Goal: Transaction & Acquisition: Obtain resource

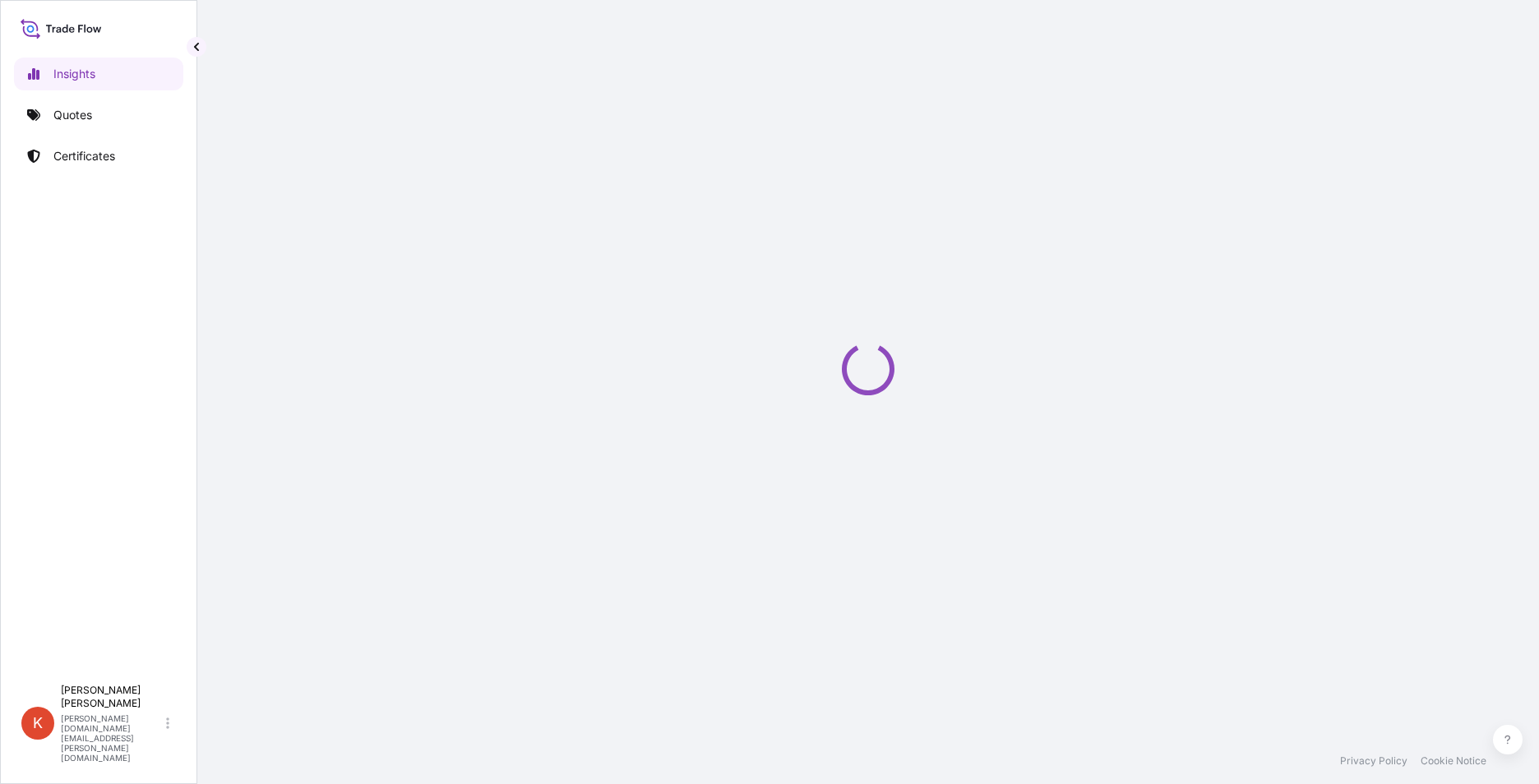
select select "2025"
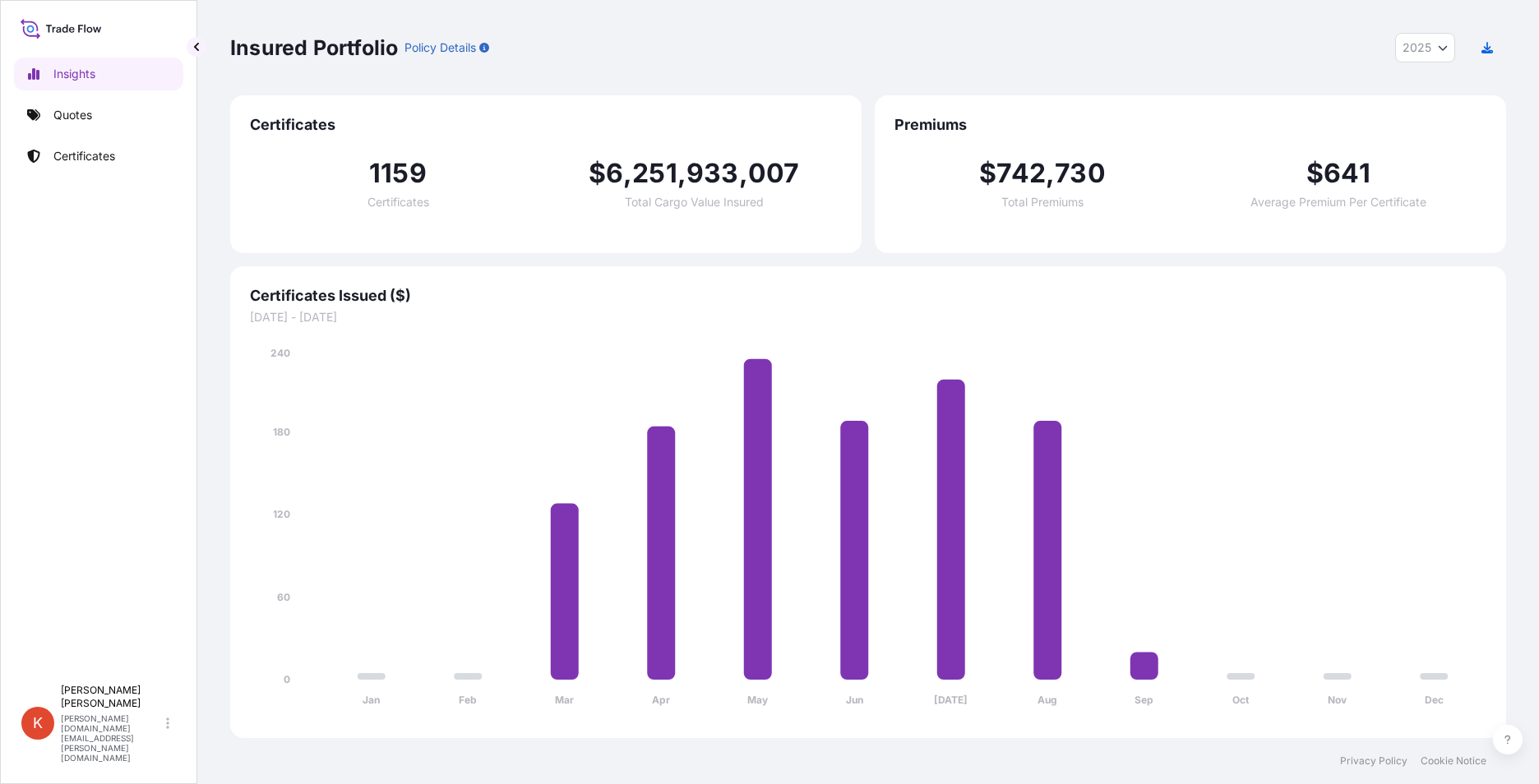
click at [28, 31] on icon at bounding box center [61, 28] width 82 height 24
click at [77, 118] on p "Quotes" at bounding box center [72, 114] width 39 height 16
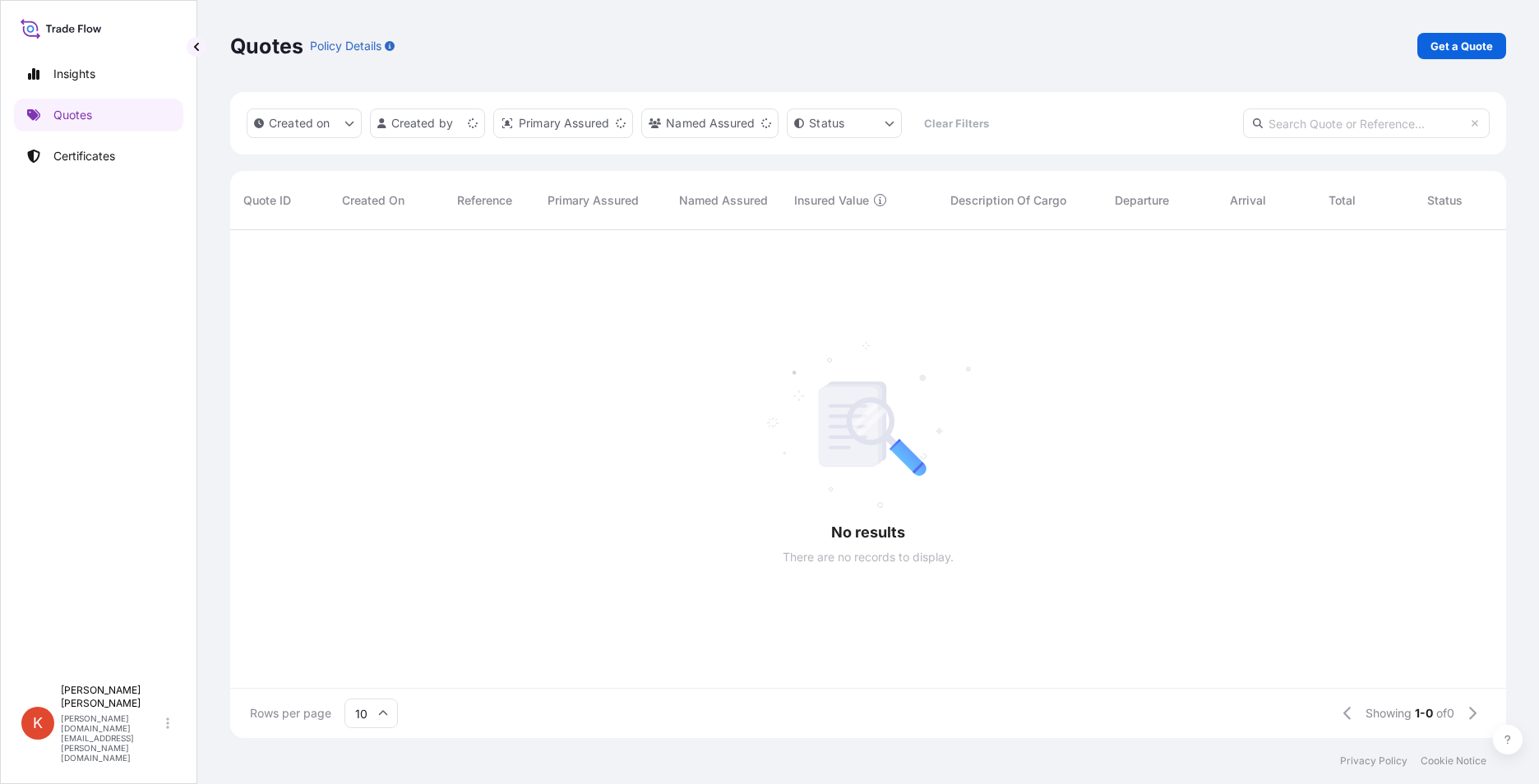
scroll to position [13, 13]
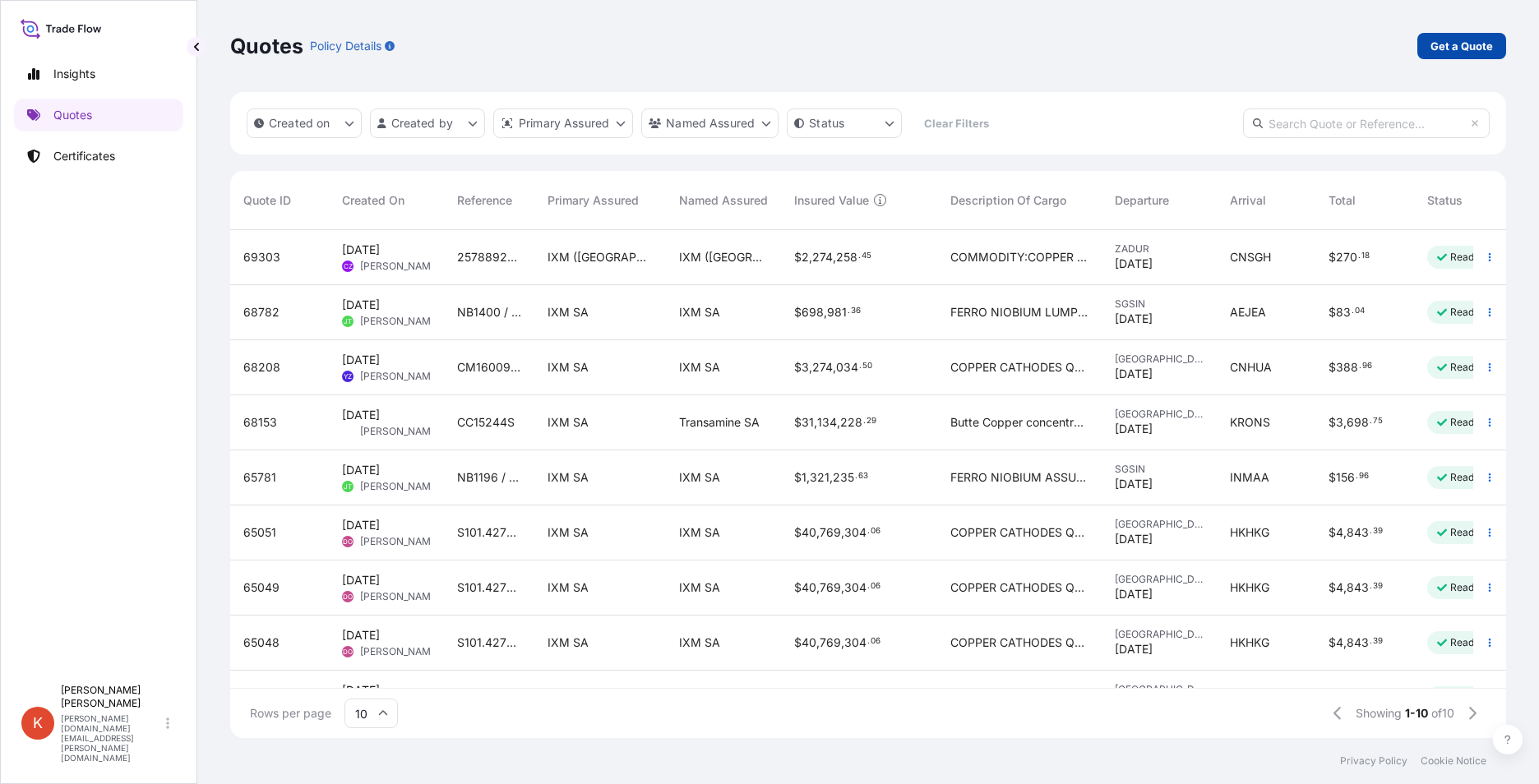
click at [1446, 42] on p "Get a Quote" at bounding box center [1462, 46] width 63 height 16
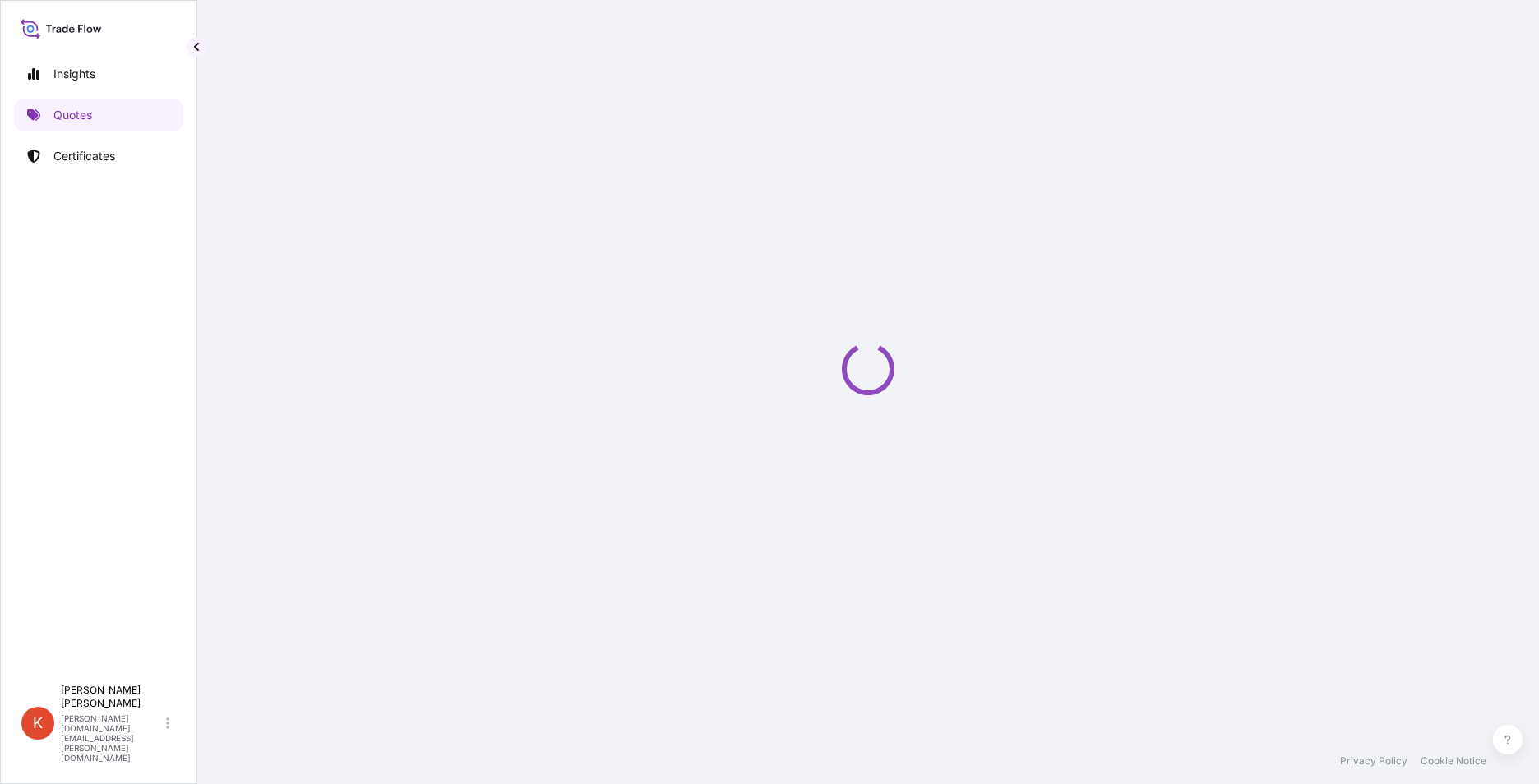
select select "Sea"
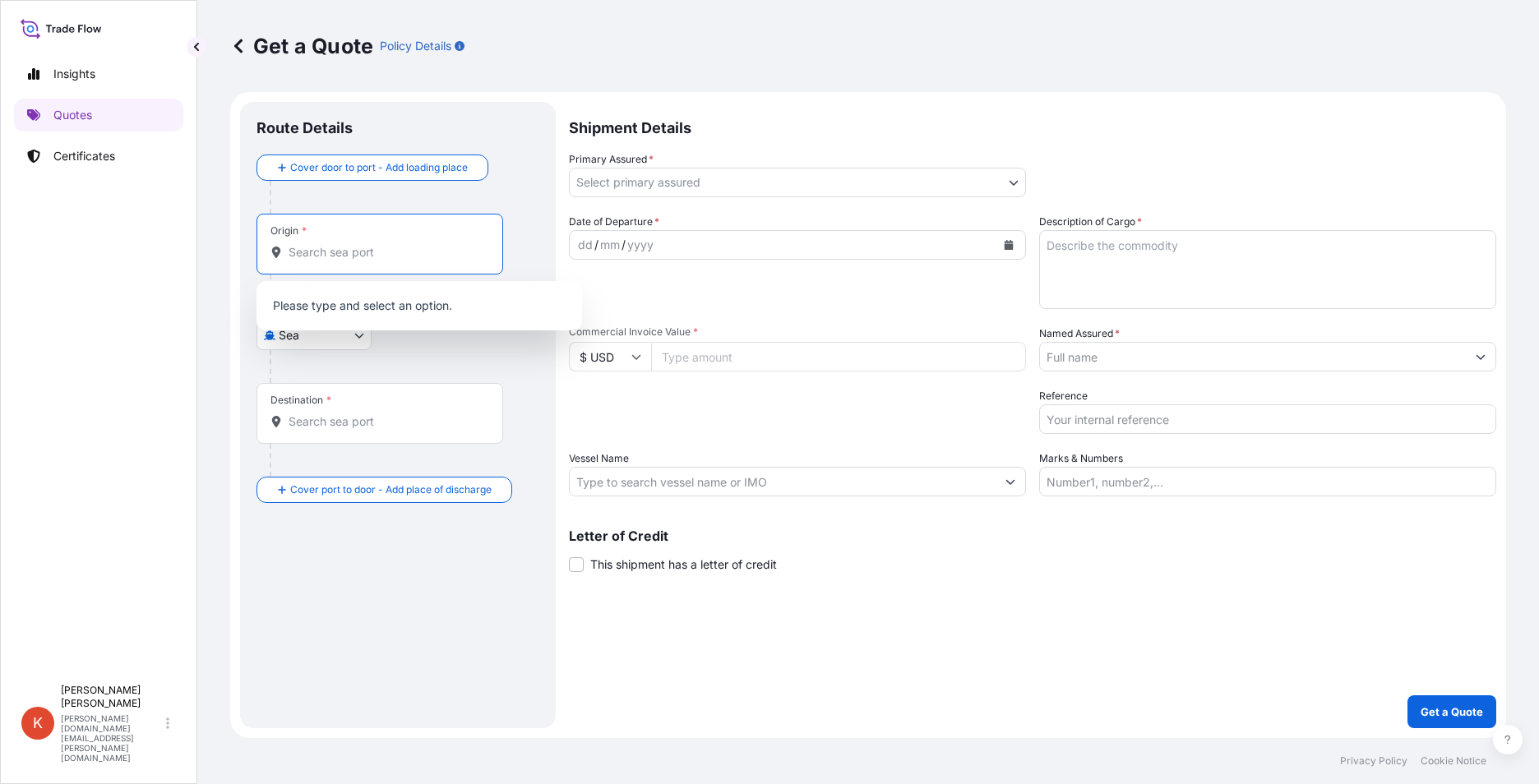
click at [338, 251] on input "Origin *" at bounding box center [385, 252] width 194 height 16
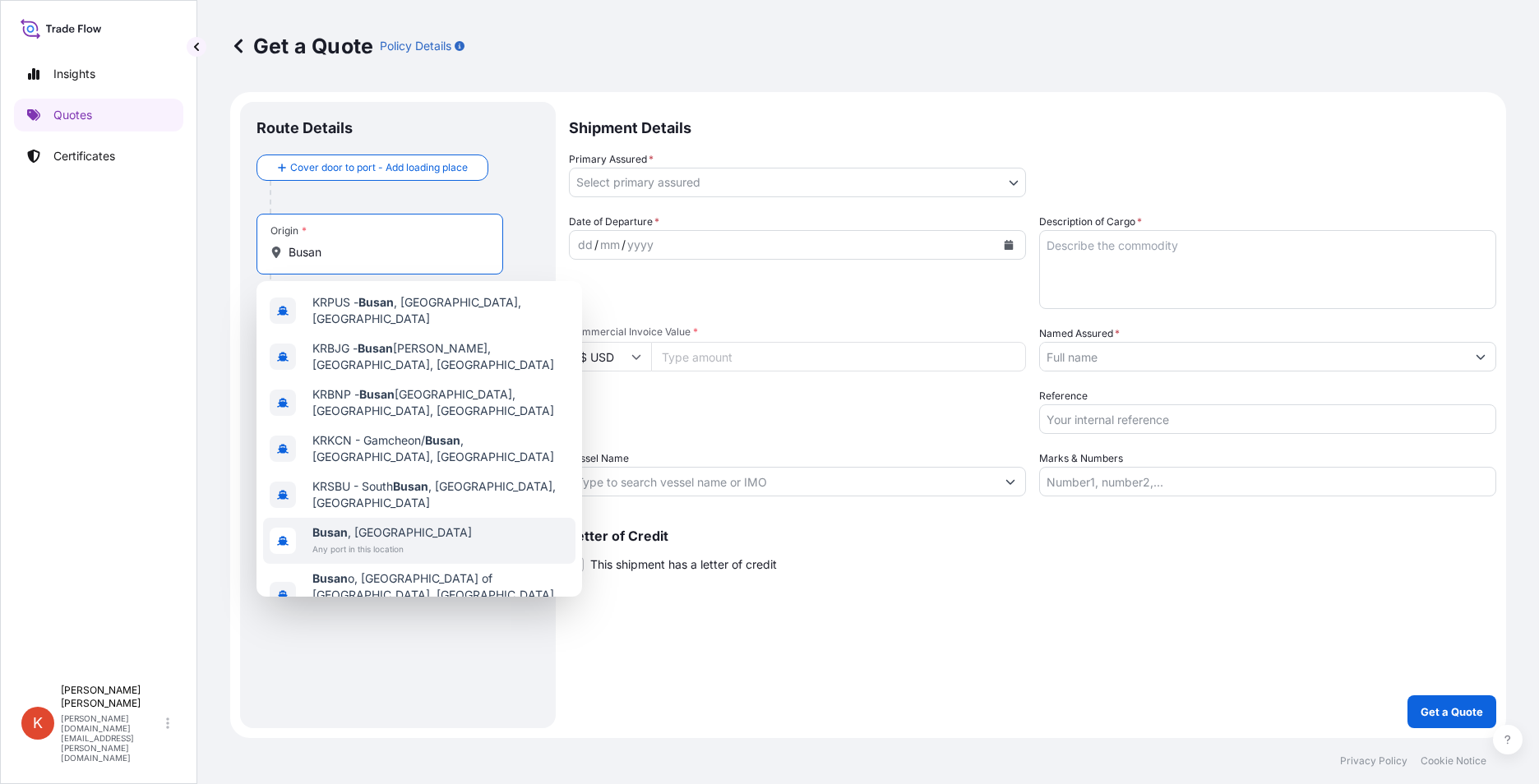
click at [412, 541] on span "Any port in this location" at bounding box center [392, 549] width 159 height 16
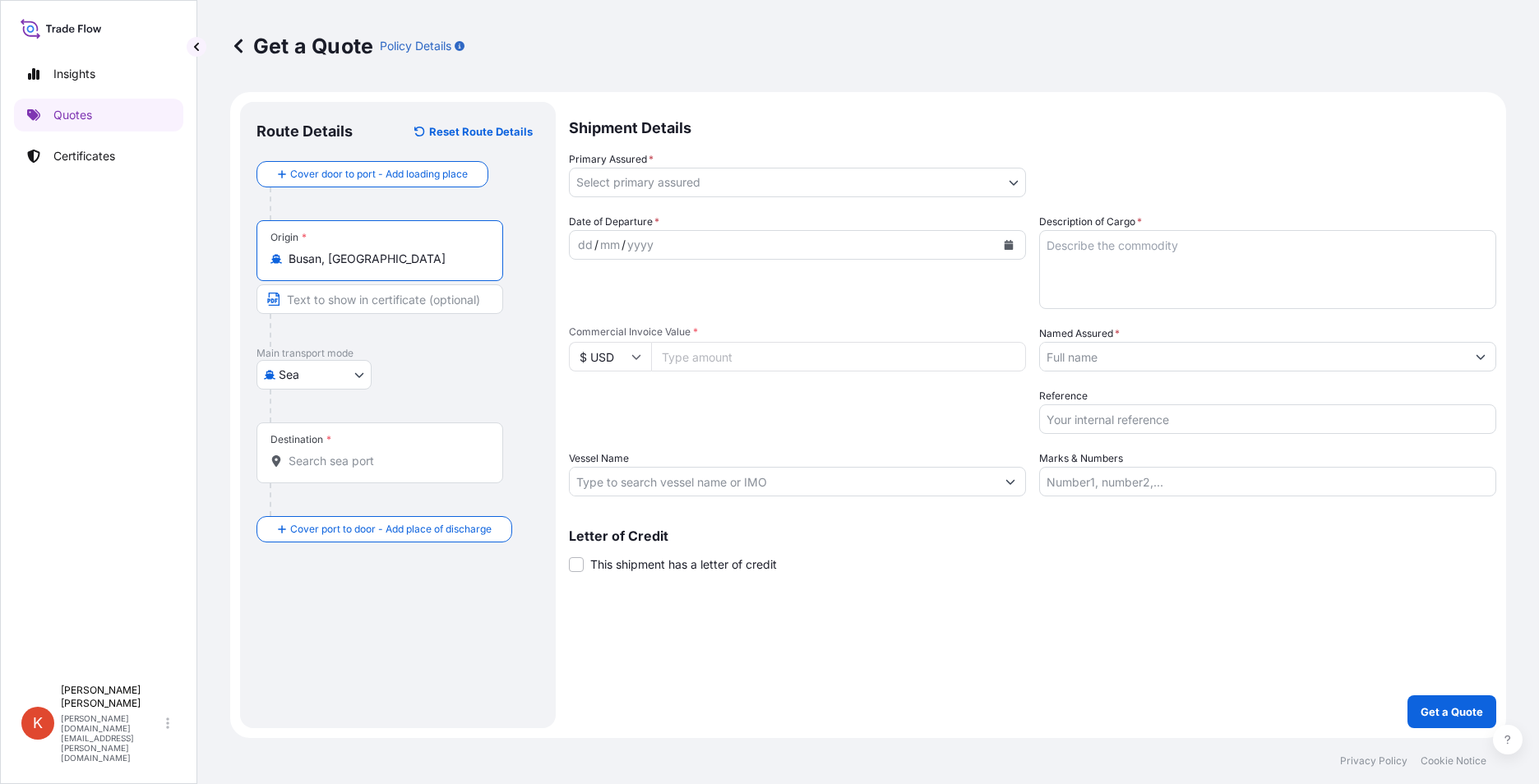
type input "Busan, [GEOGRAPHIC_DATA]"
click at [335, 469] on div "Destination *" at bounding box center [380, 453] width 247 height 61
click at [335, 469] on input "Destination *" at bounding box center [385, 460] width 194 height 16
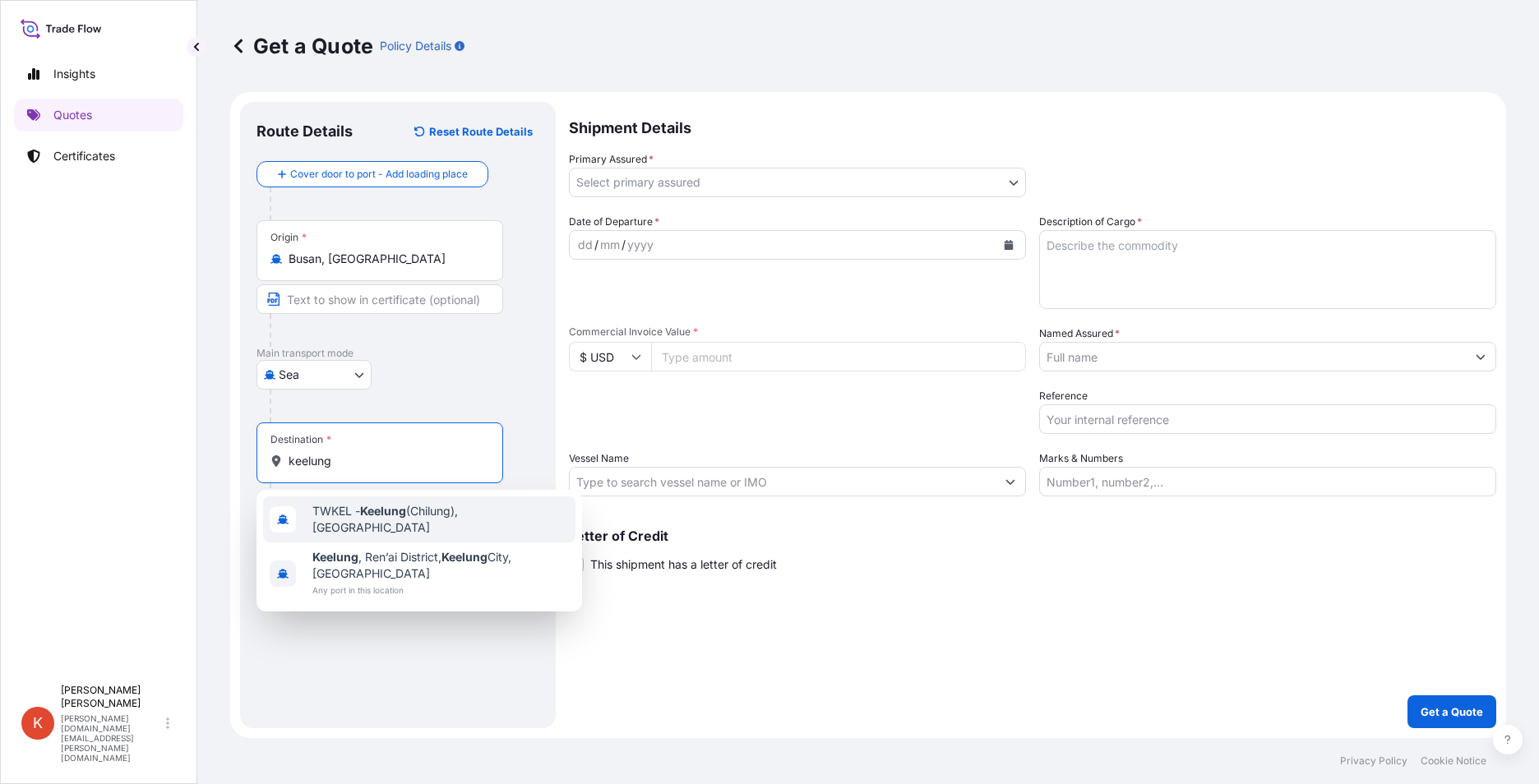
click at [506, 519] on span "TWKEL - Keelung (Chilung), [GEOGRAPHIC_DATA]" at bounding box center [441, 520] width 256 height 33
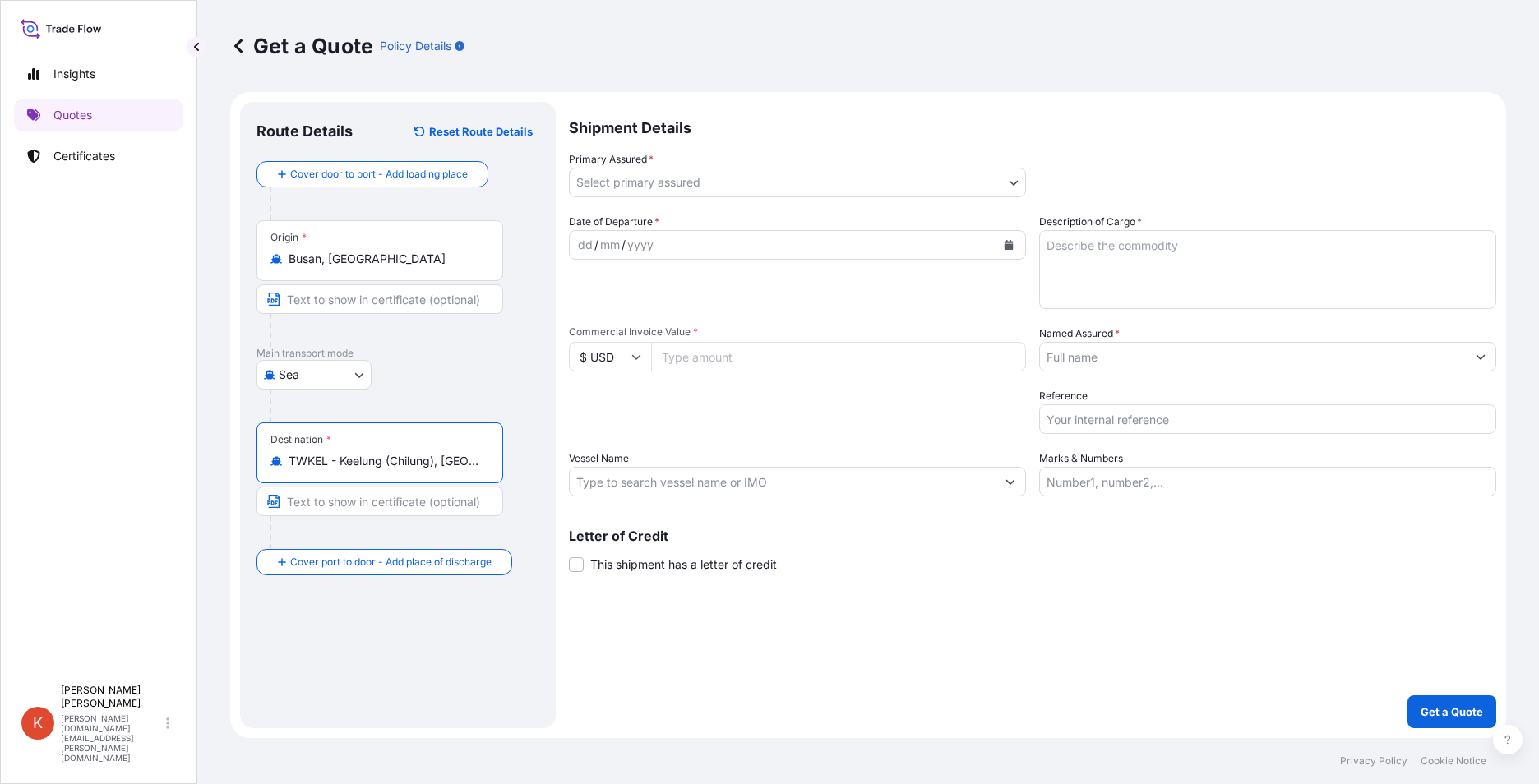
type input "TWKEL - Keelung (Chilung), [GEOGRAPHIC_DATA]"
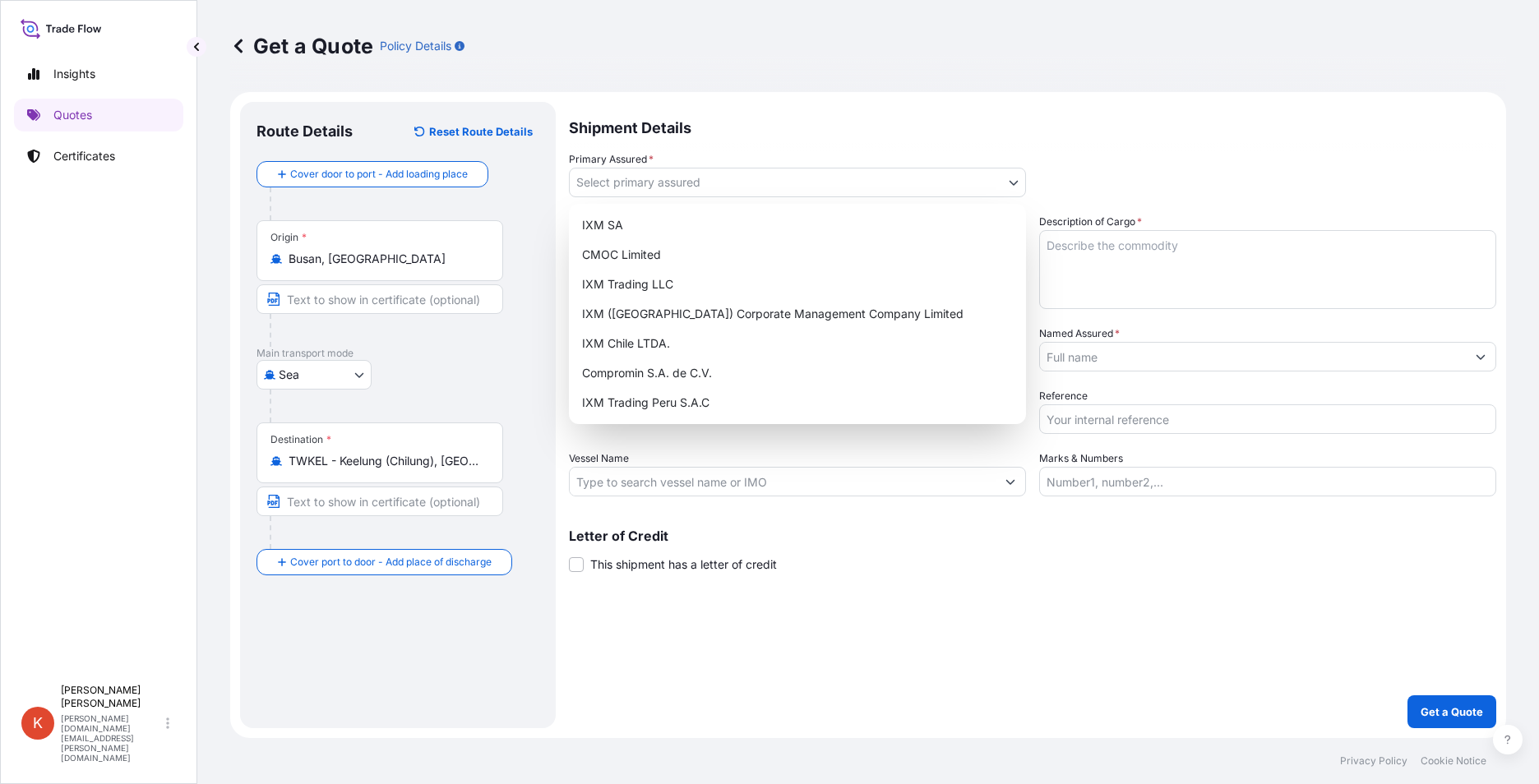
click at [840, 188] on body "Insights Quotes Certificates K [PERSON_NAME] [PERSON_NAME][DOMAIN_NAME][EMAIL_A…" at bounding box center [770, 392] width 1539 height 784
click at [759, 231] on div "IXM SA" at bounding box center [798, 225] width 444 height 29
select select "31846"
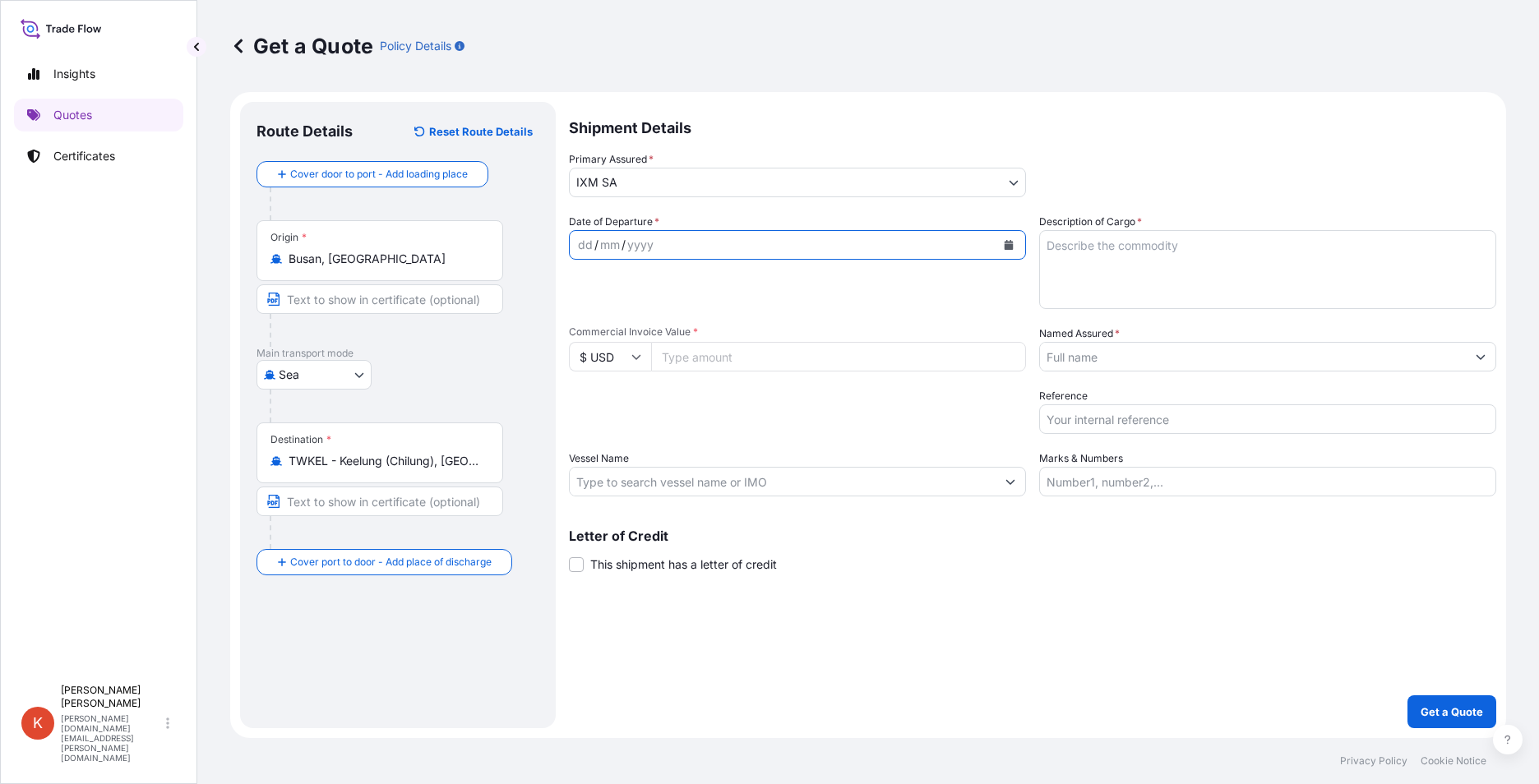
click at [1016, 248] on button "Calendar" at bounding box center [1009, 244] width 27 height 27
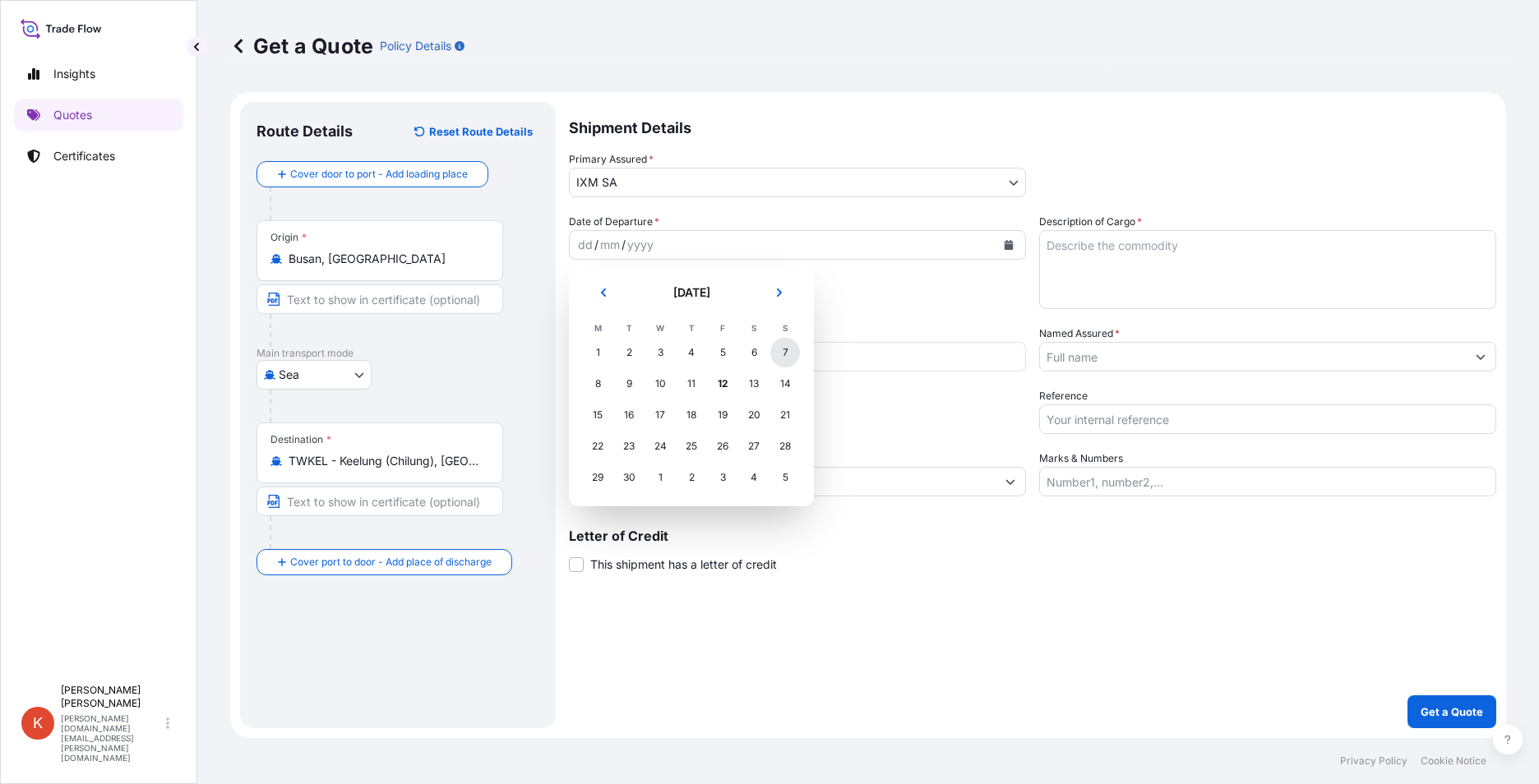
click at [781, 358] on div "7" at bounding box center [785, 353] width 29 height 29
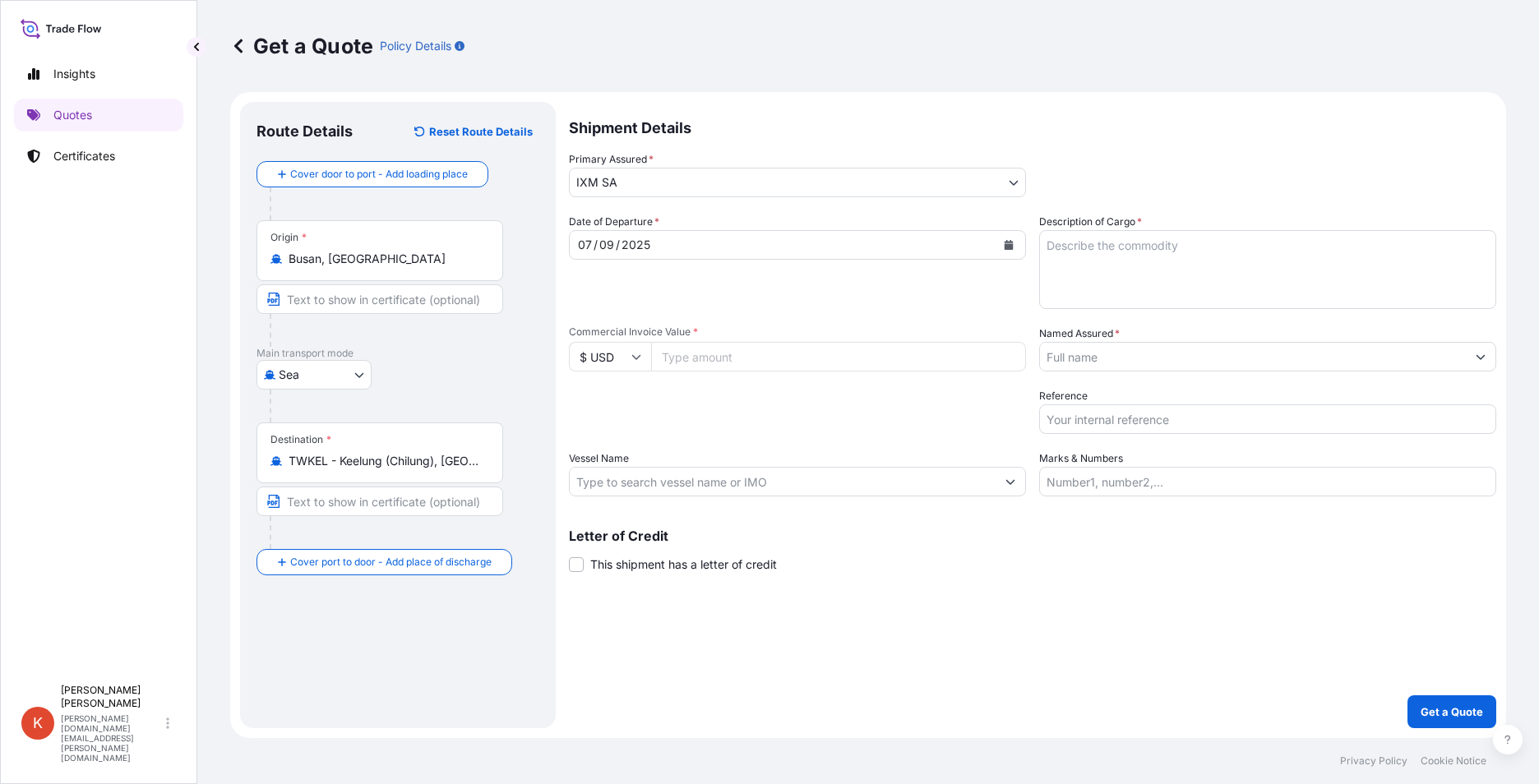
click at [704, 354] on input "Commercial Invoice Value *" at bounding box center [838, 356] width 375 height 29
paste input "3278500.61"
type input "3278500.61"
click at [677, 398] on div "Packing Category Type to search a container mode Please select a primary mode o…" at bounding box center [797, 411] width 457 height 46
click at [678, 482] on input "Vessel Name" at bounding box center [782, 482] width 426 height 29
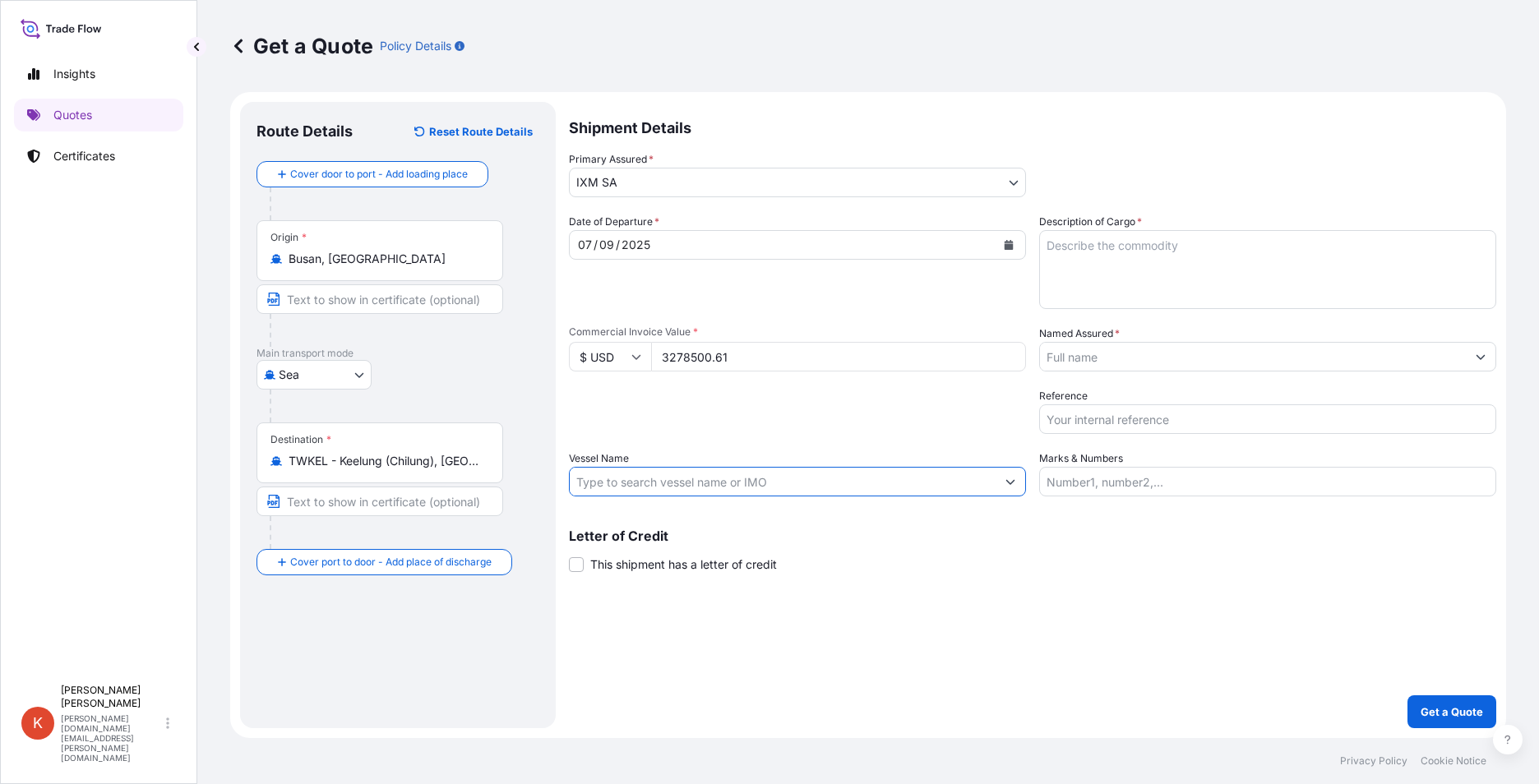
click at [670, 486] on input "Vessel Name" at bounding box center [782, 482] width 426 height 29
paste input "KMTC KEELUNG 2510S"
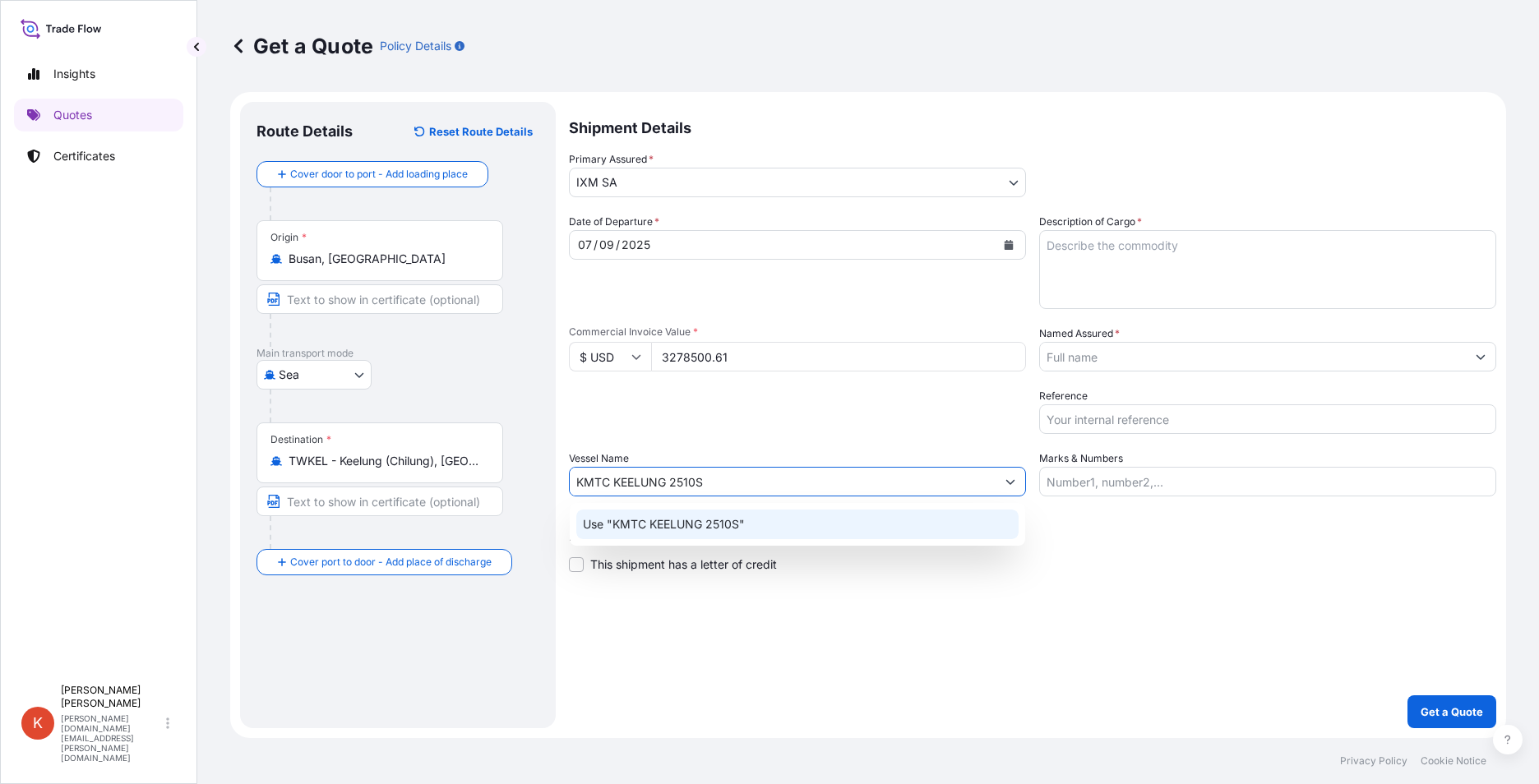
click at [686, 528] on p "Use "KMTC KEELUNG 2510S"" at bounding box center [664, 524] width 162 height 16
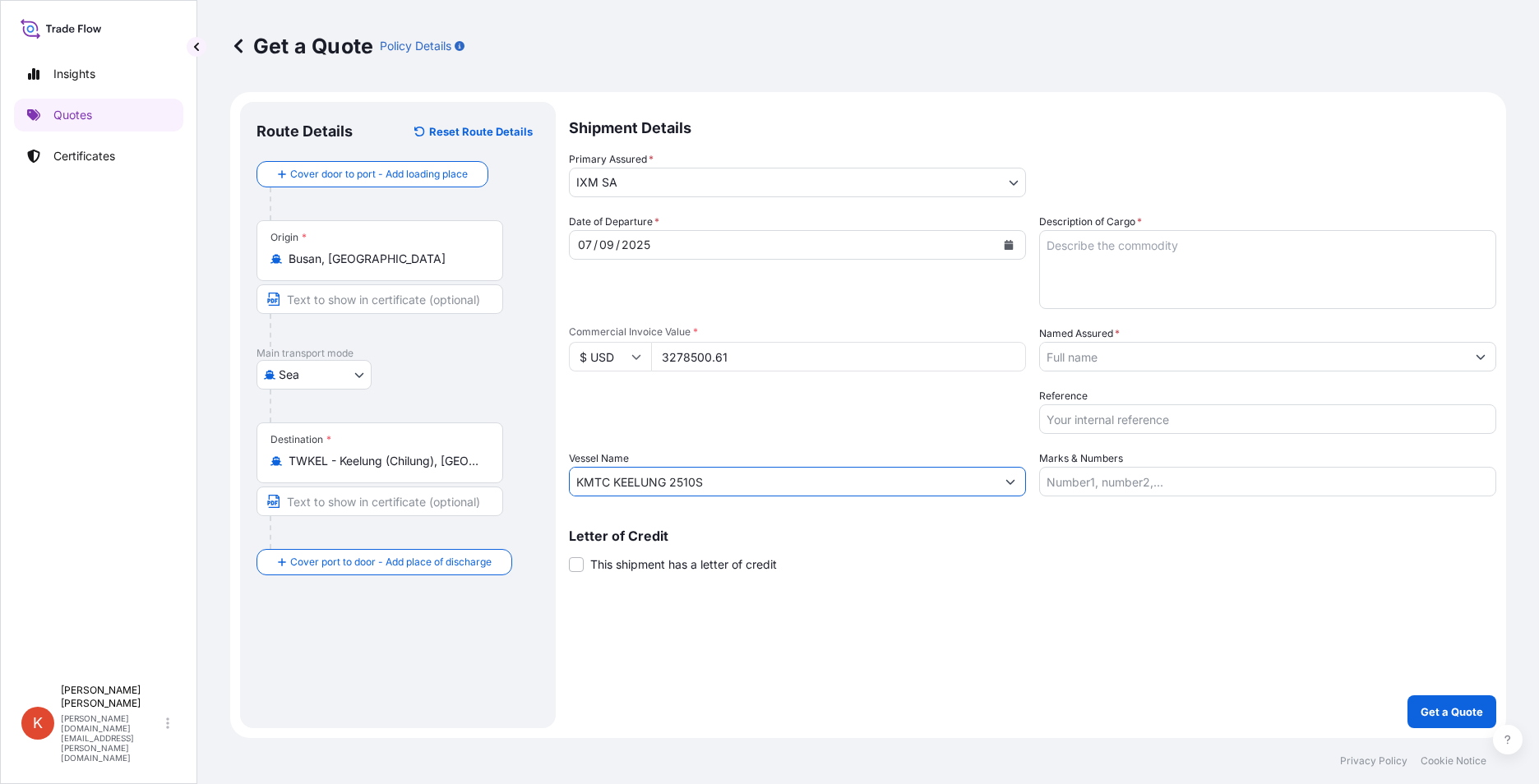
type input "KMTC KEELUNG 2510S"
click at [1131, 250] on textarea "Description of Cargo *" at bounding box center [1267, 269] width 457 height 79
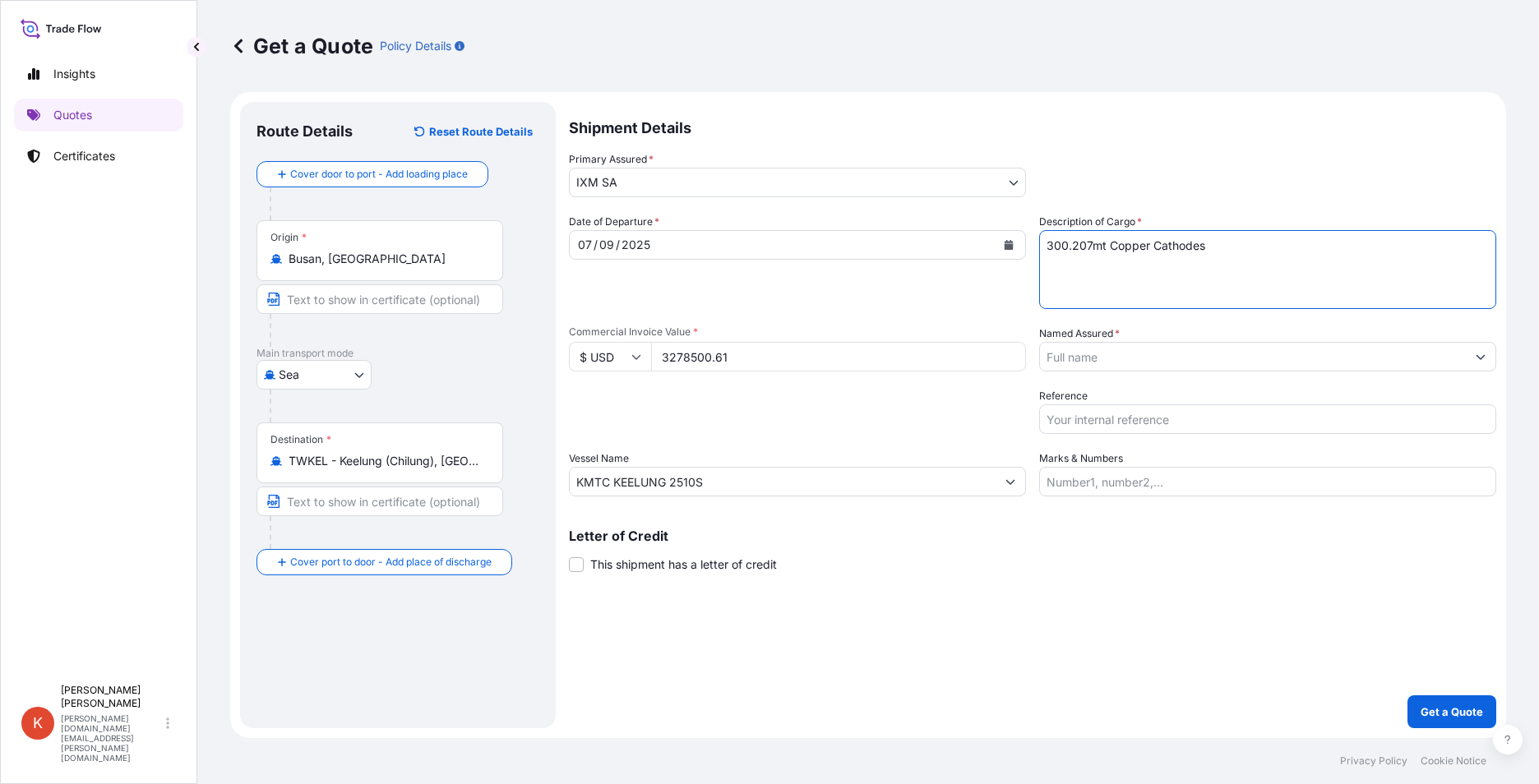
type textarea "300.207mt Copper Cathodes"
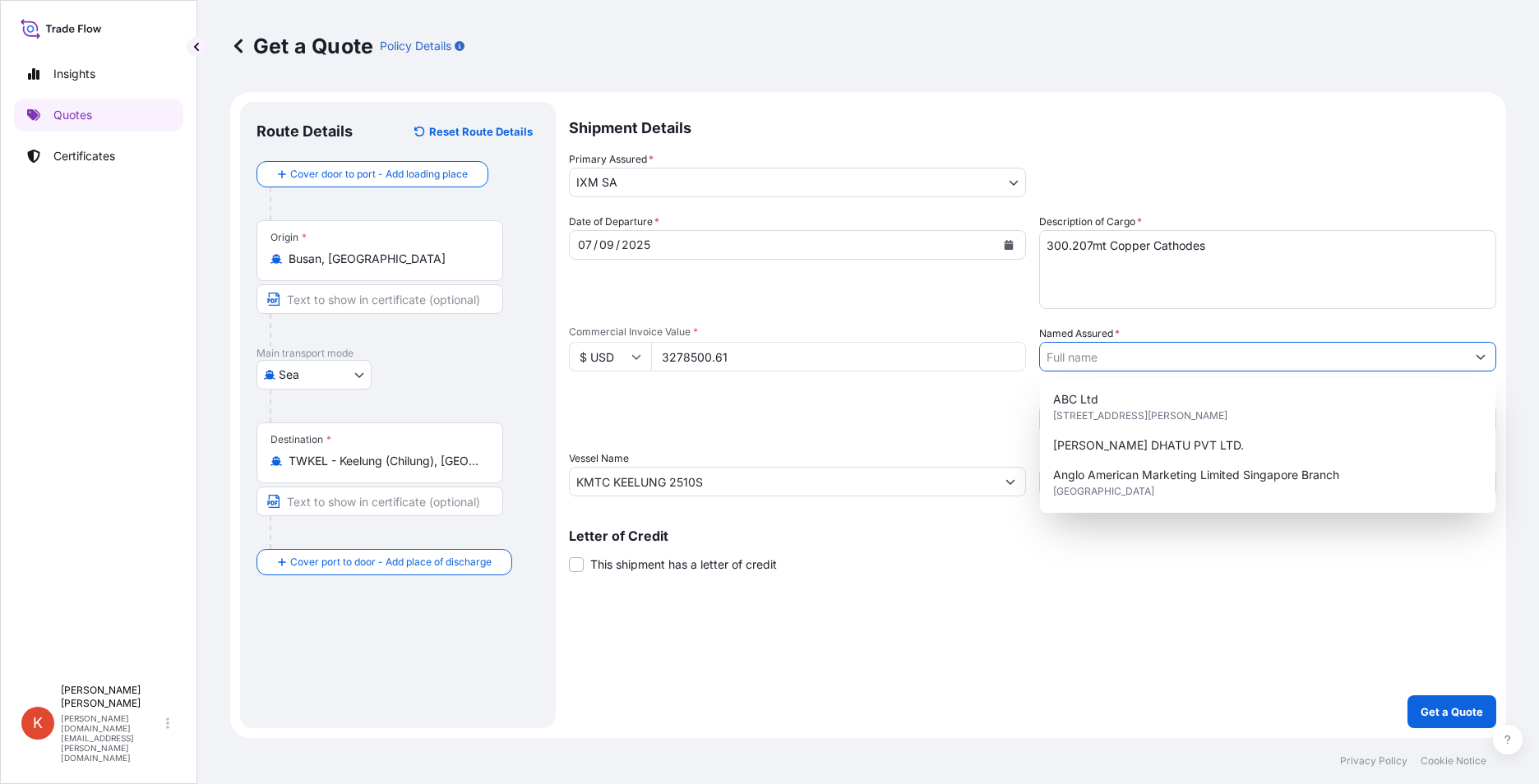
click at [1123, 357] on input "Named Assured *" at bounding box center [1252, 356] width 426 height 29
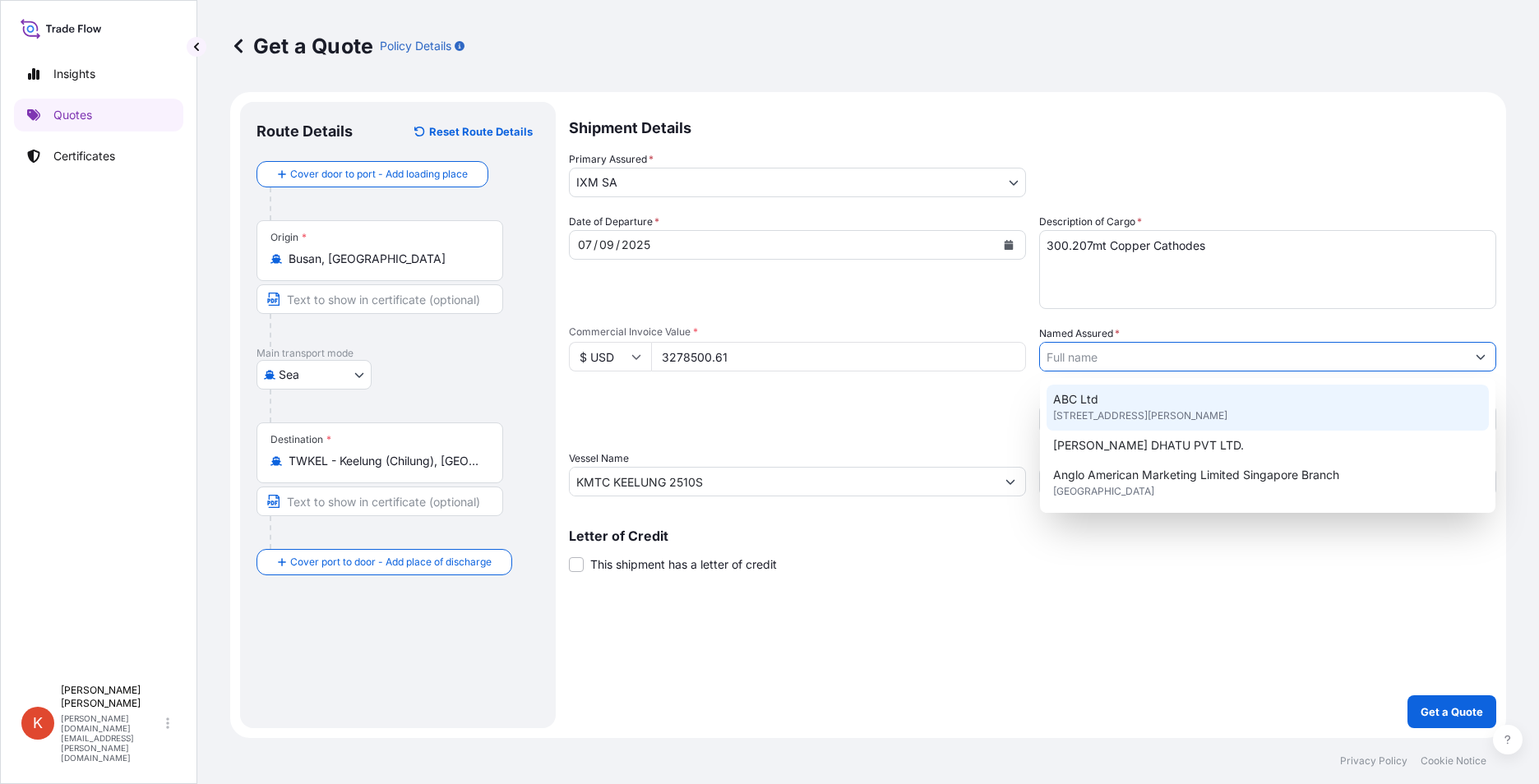
click at [1095, 357] on input "Named Assured *" at bounding box center [1252, 356] width 426 height 29
click at [1087, 361] on input "Named Assured *" at bounding box center [1252, 356] width 426 height 29
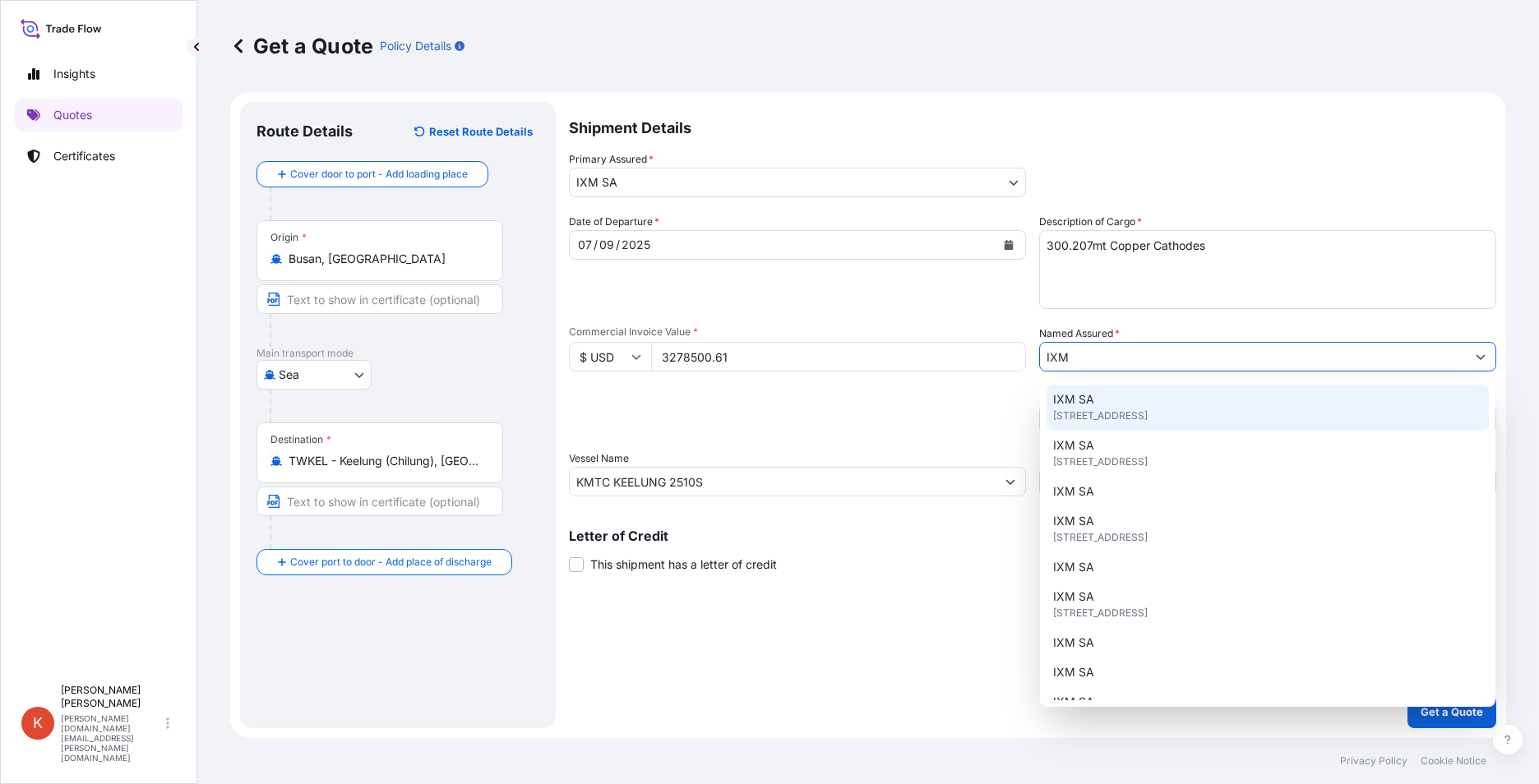
click at [1158, 404] on div "IXM SA [STREET_ADDRESS]" at bounding box center [1268, 407] width 442 height 46
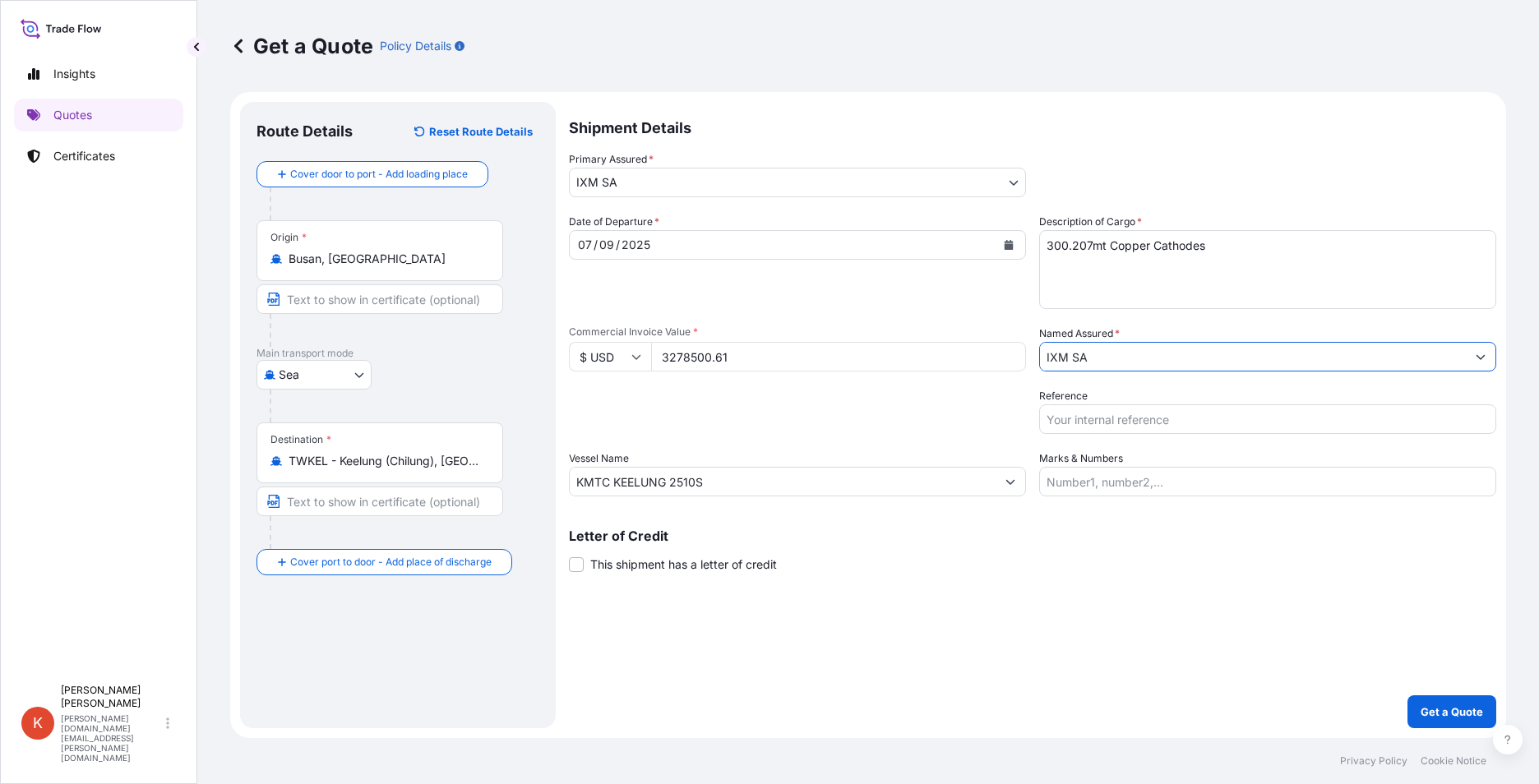
type input "IXM SA"
drag, startPoint x: 1167, startPoint y: 550, endPoint x: 1177, endPoint y: 557, distance: 12.2
click at [1167, 550] on div "Letter of Credit This shipment has a letter of credit Letter of credit * Letter…" at bounding box center [1032, 551] width 927 height 44
click at [1079, 416] on input "Reference" at bounding box center [1267, 419] width 457 height 29
paste input "KMTCPUSJ221629"
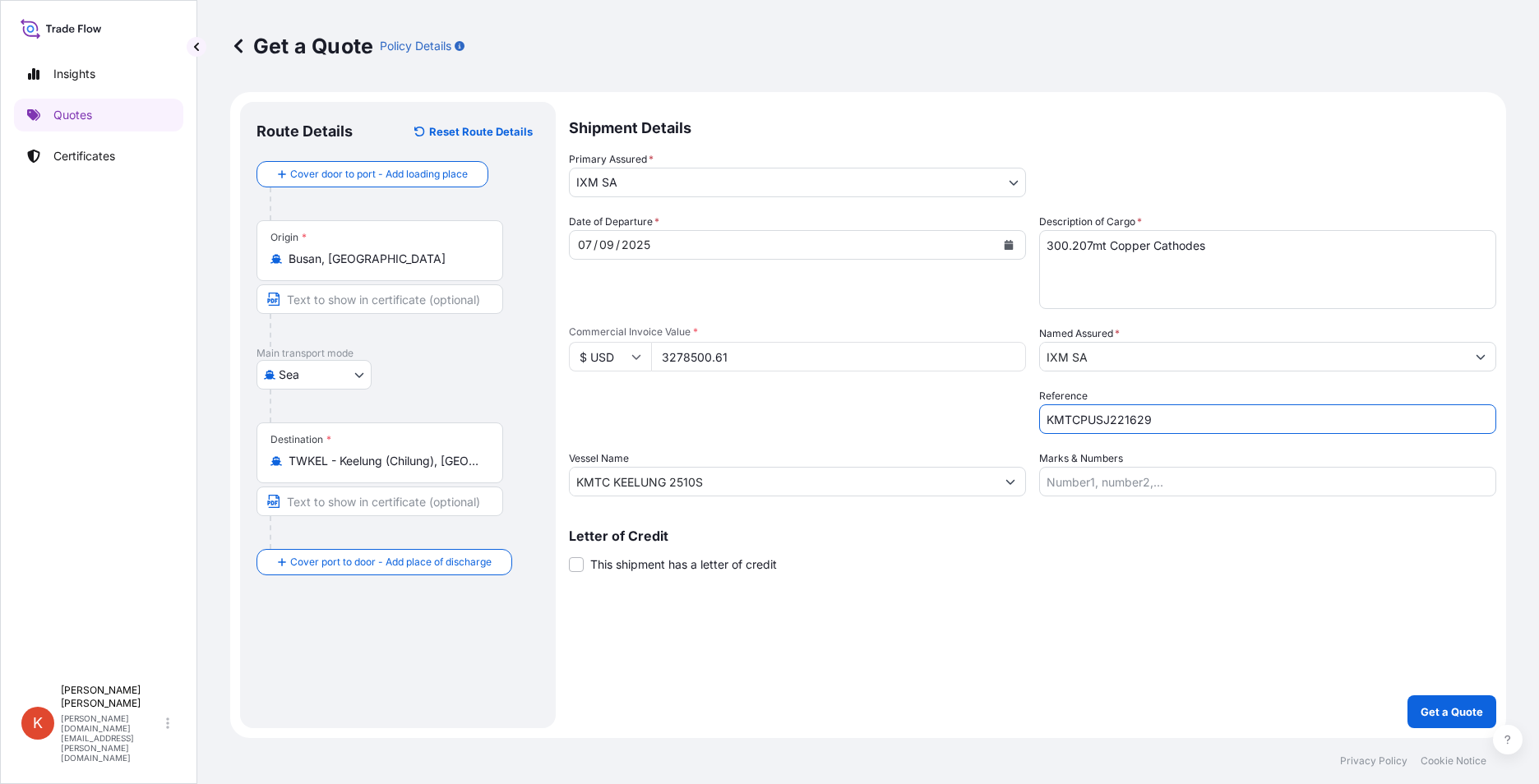
type input "KMTCPUSJ221629"
click at [1085, 546] on div "Letter of Credit This shipment has a letter of credit Letter of credit * Letter…" at bounding box center [1032, 551] width 927 height 44
click at [1446, 719] on p "Get a Quote" at bounding box center [1452, 712] width 63 height 16
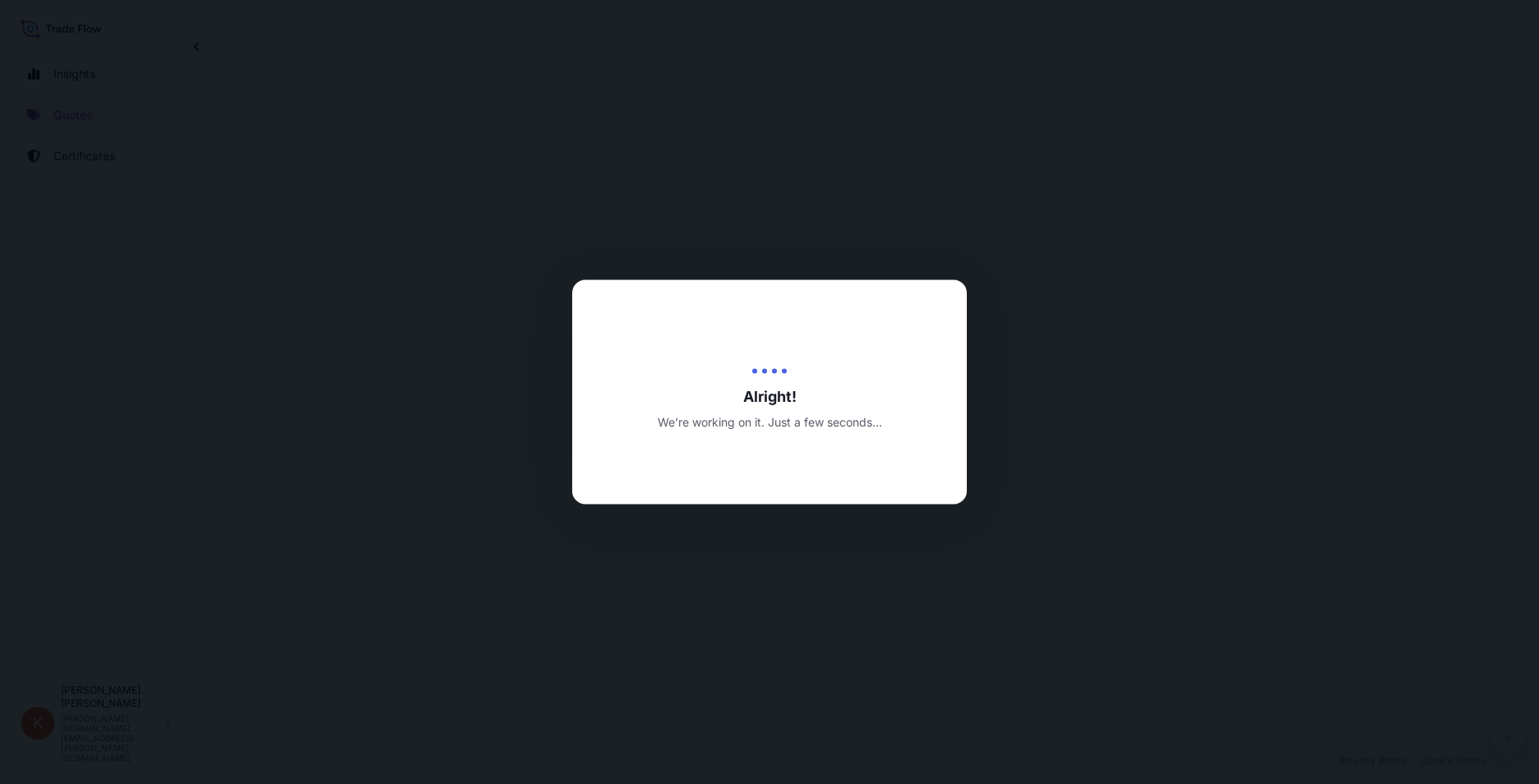
select select "Sea"
select select "31846"
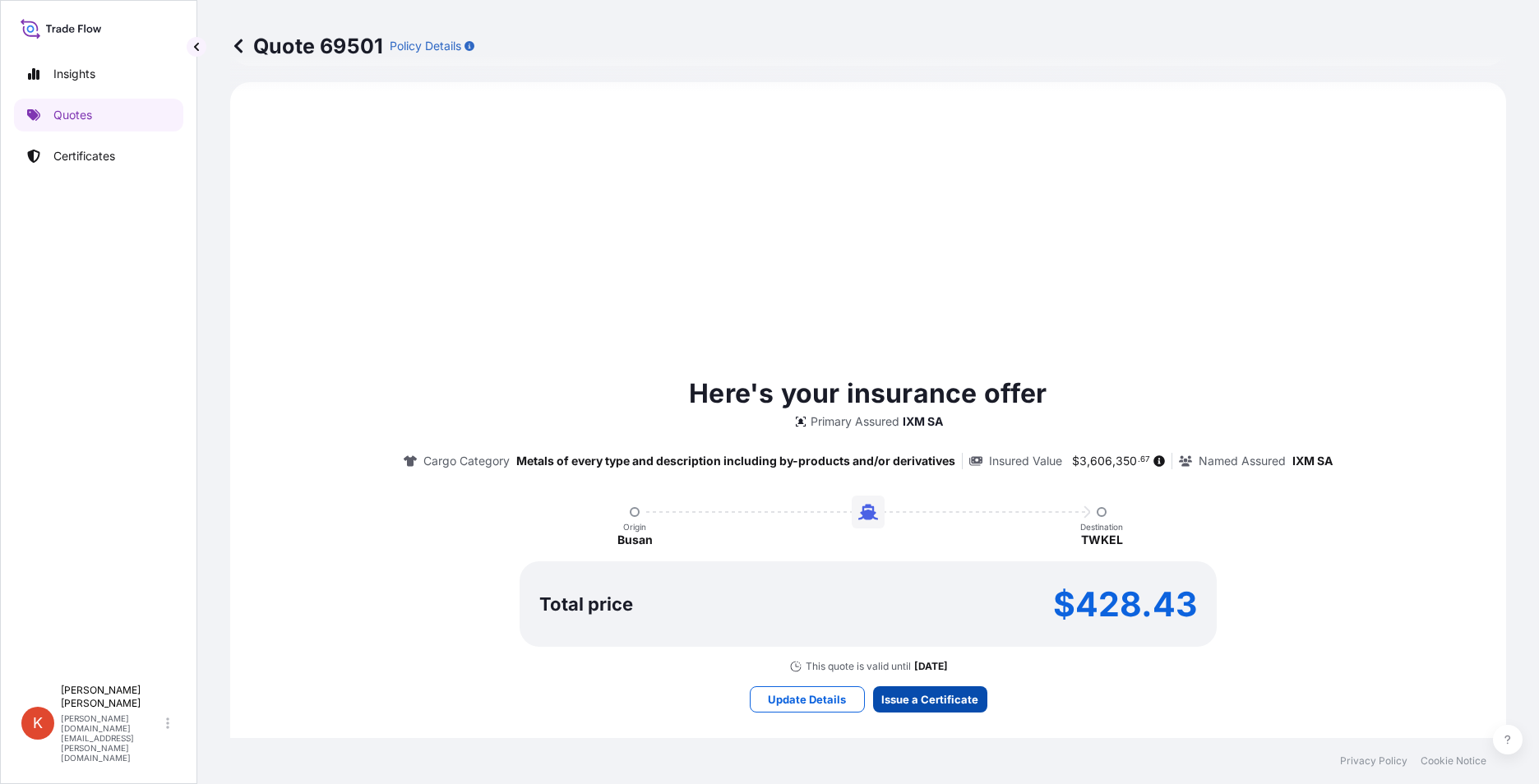
scroll to position [1690, 0]
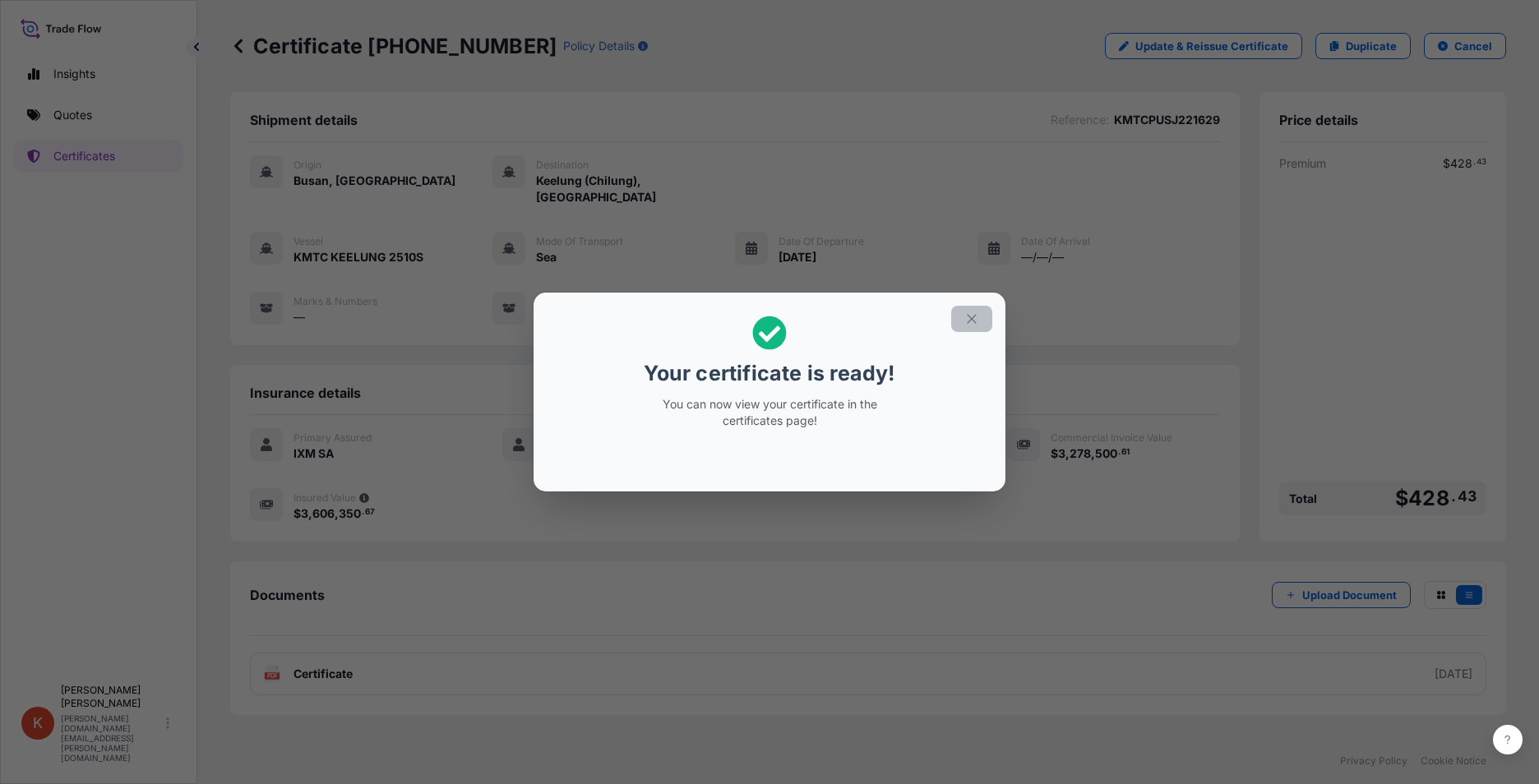
click at [973, 317] on icon "button" at bounding box center [971, 318] width 15 height 15
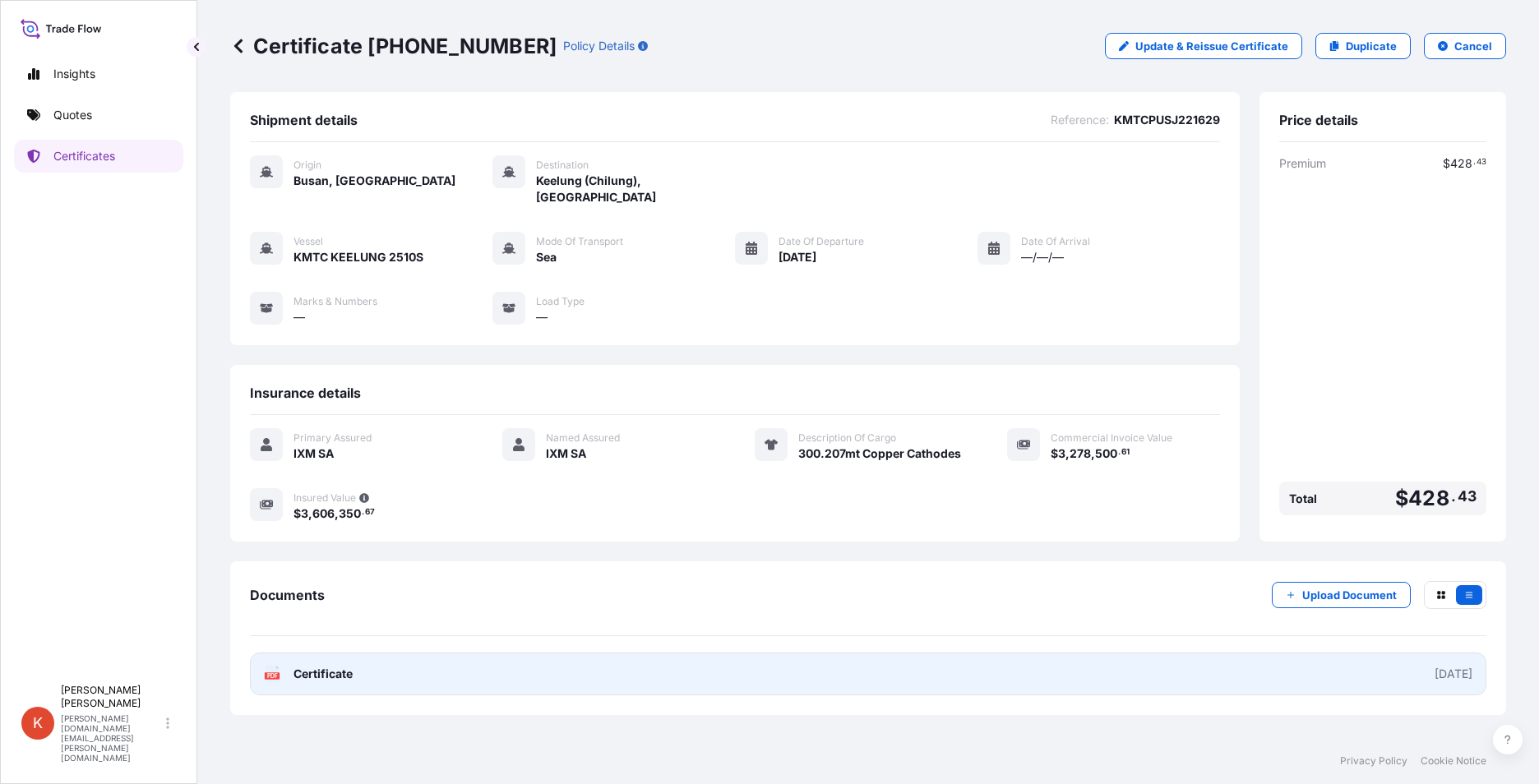
click at [311, 652] on link "PDF Certificate [DATE]" at bounding box center [868, 674] width 1237 height 43
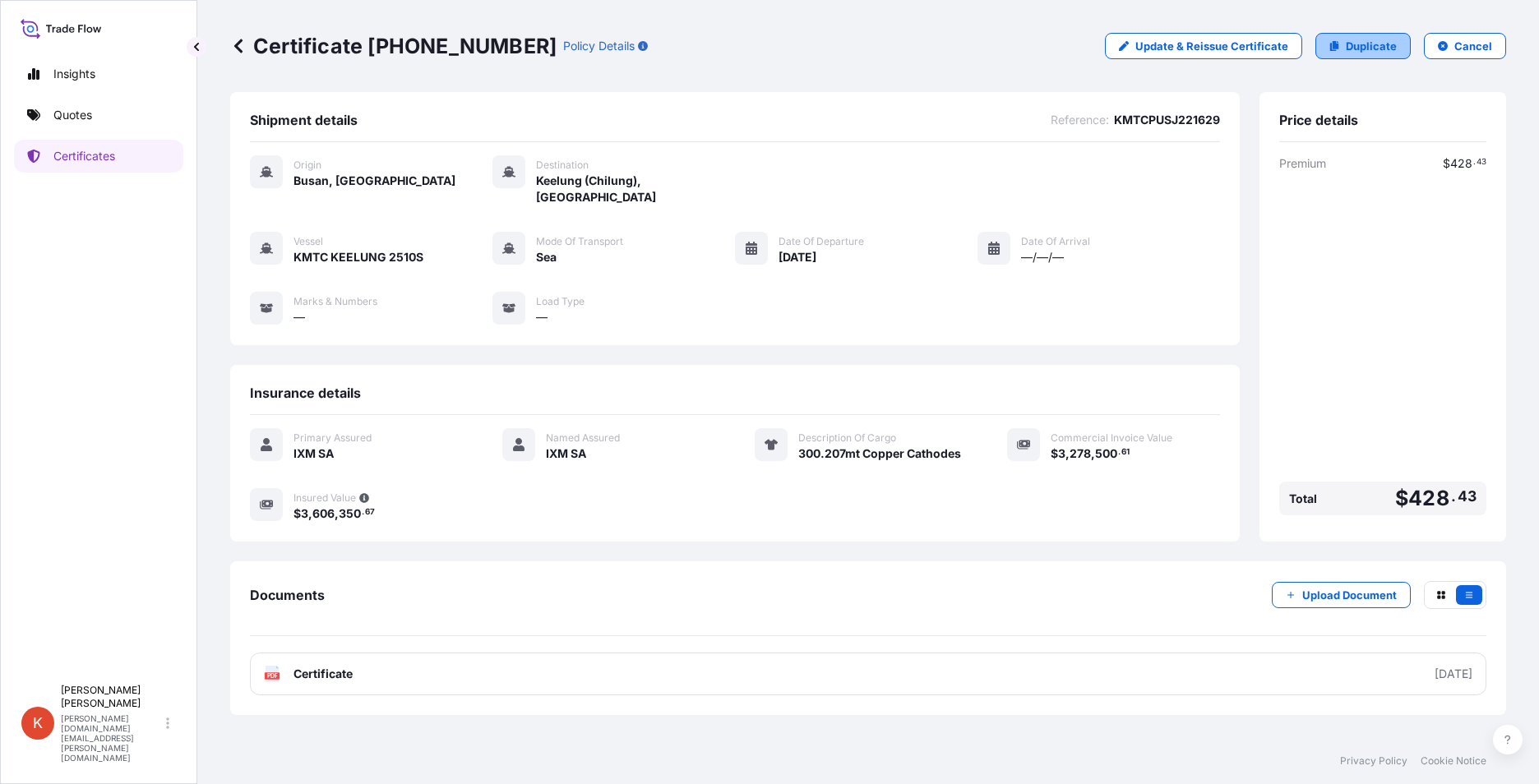
click at [1375, 42] on p "Duplicate" at bounding box center [1371, 46] width 51 height 16
select select "Sea"
select select "31846"
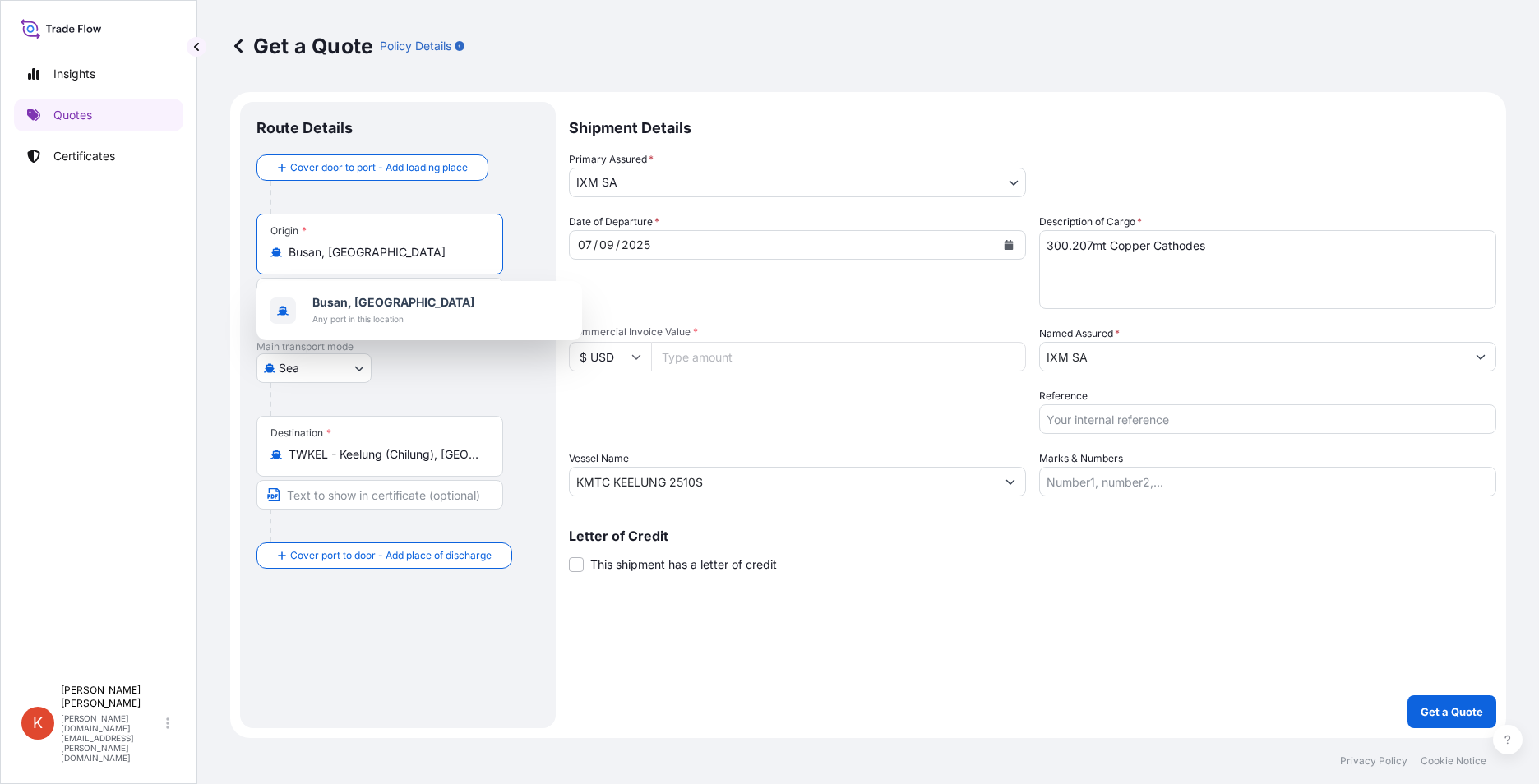
drag, startPoint x: 403, startPoint y: 253, endPoint x: 257, endPoint y: 253, distance: 146.0
click at [257, 253] on div "Origin * [GEOGRAPHIC_DATA], [GEOGRAPHIC_DATA]" at bounding box center [380, 244] width 247 height 61
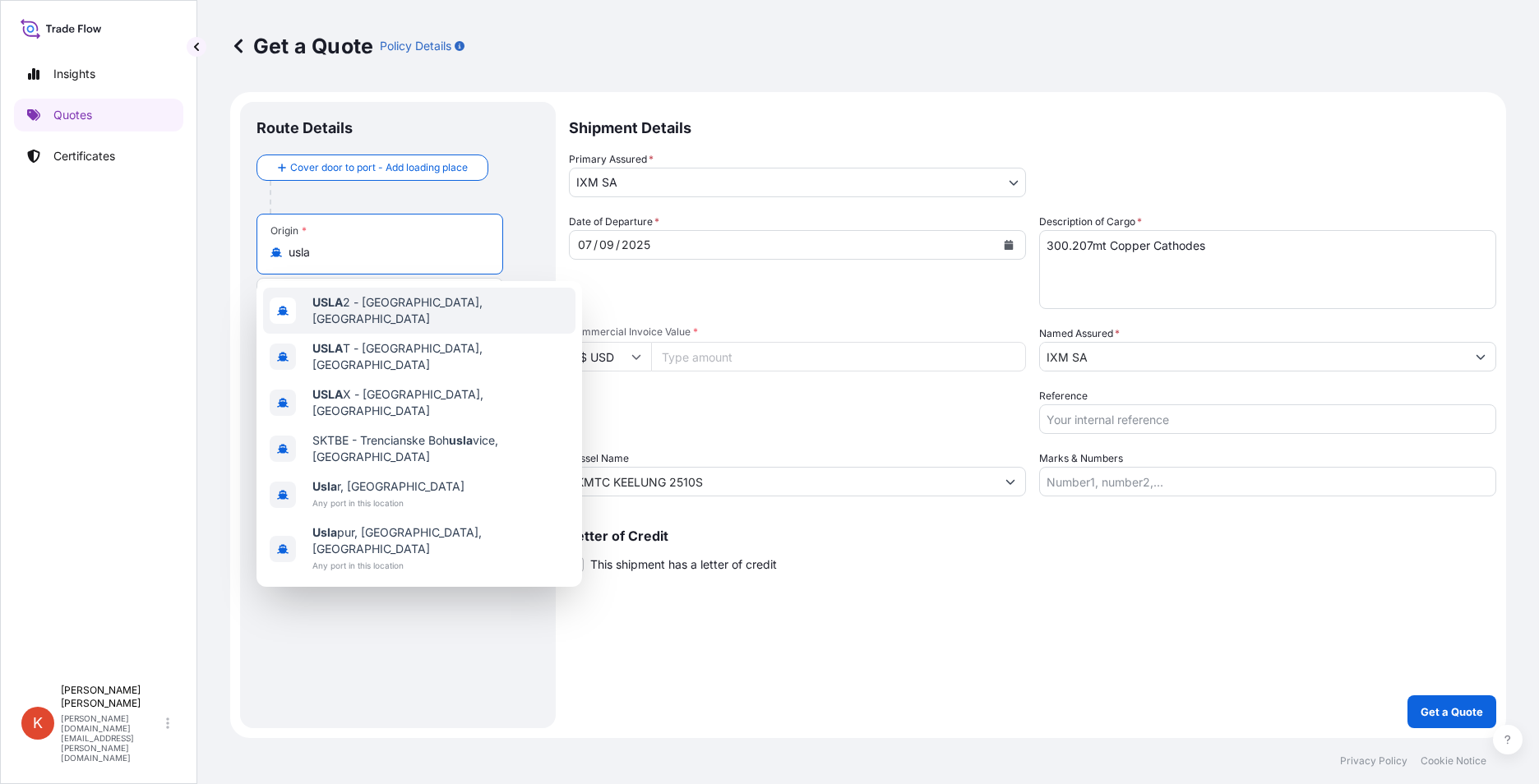
type input "[PERSON_NAME]"
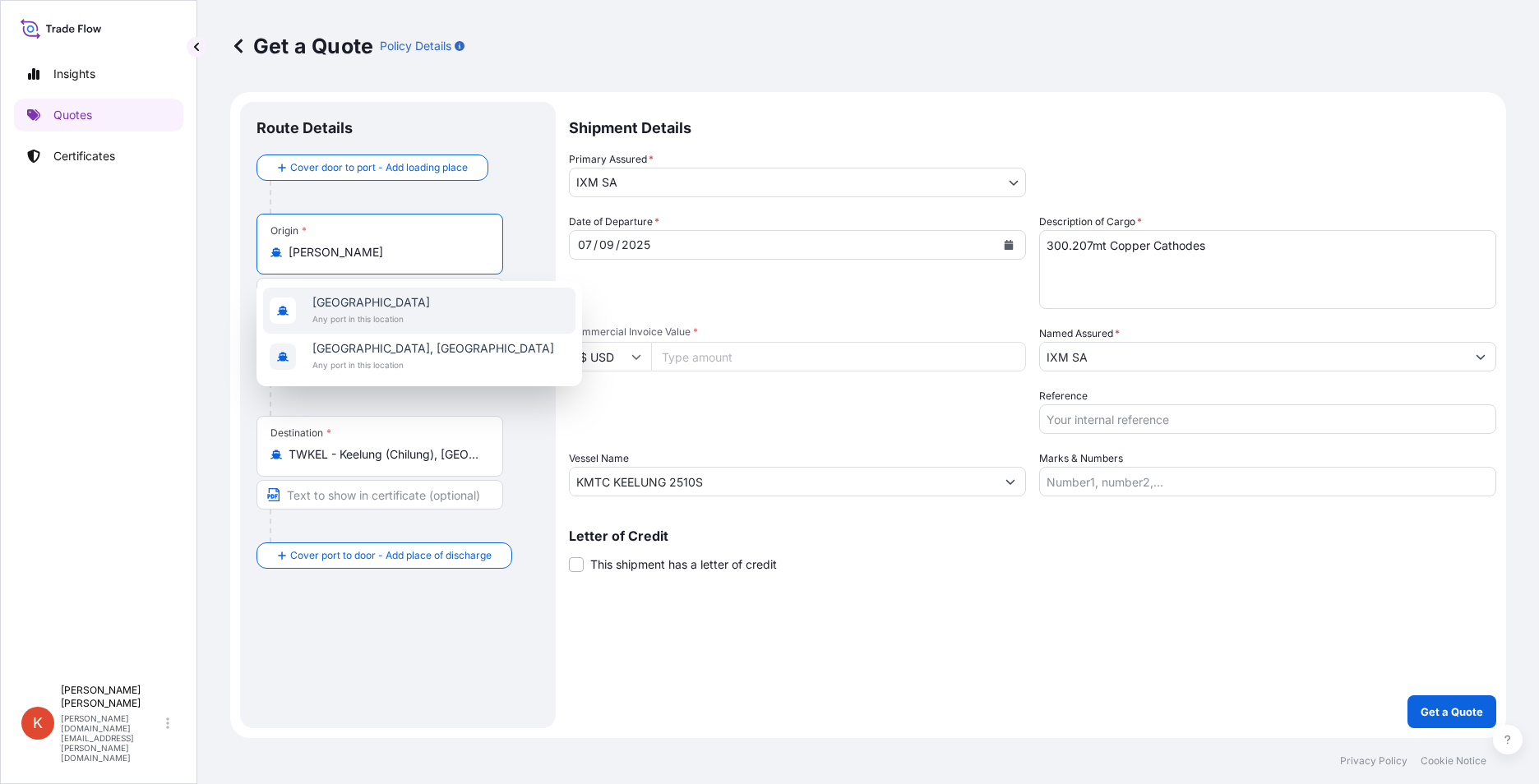
drag, startPoint x: 343, startPoint y: 258, endPoint x: 259, endPoint y: 242, distance: 85.5
click at [259, 242] on div "Origin * [PERSON_NAME]" at bounding box center [380, 244] width 247 height 61
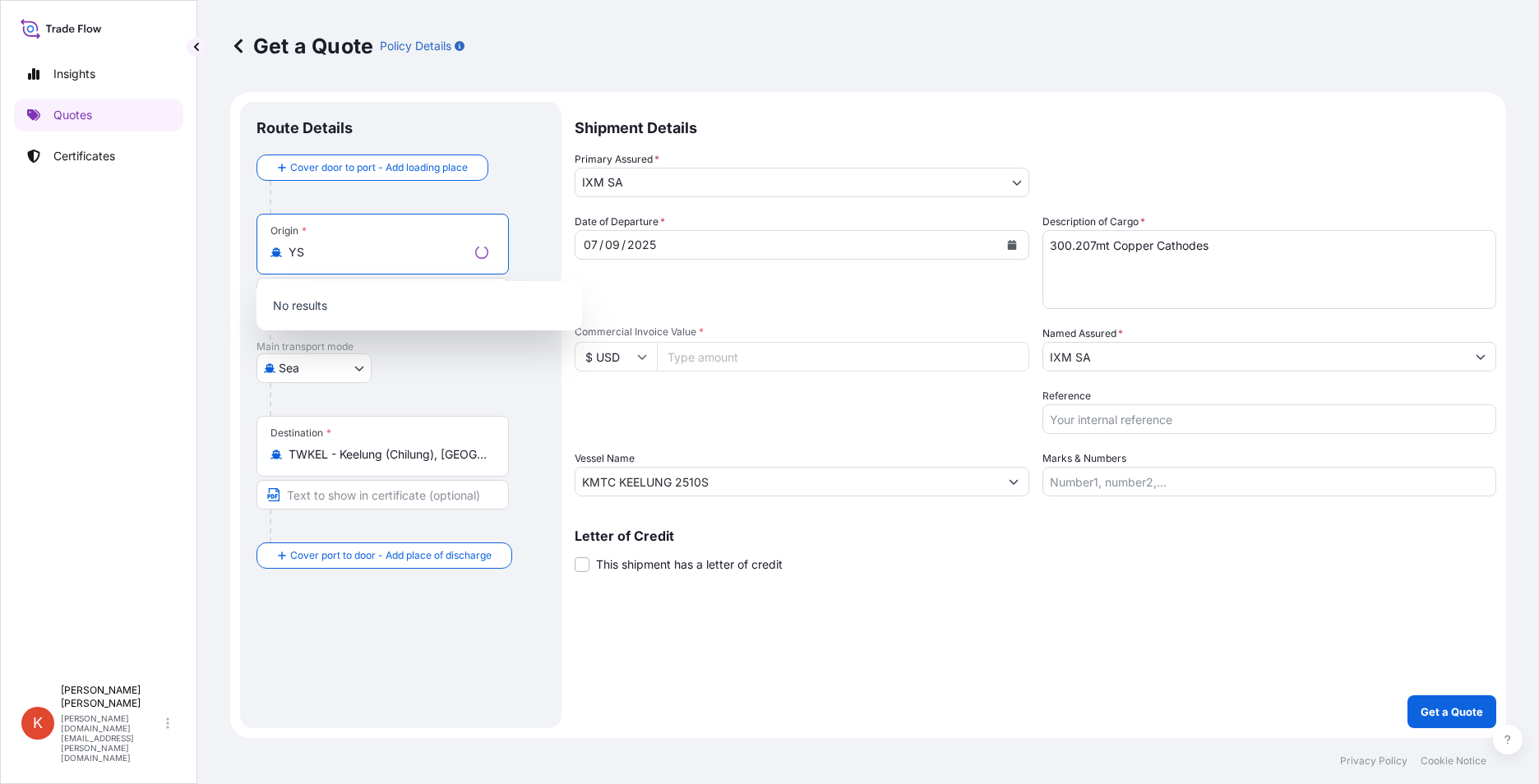
type input "Y"
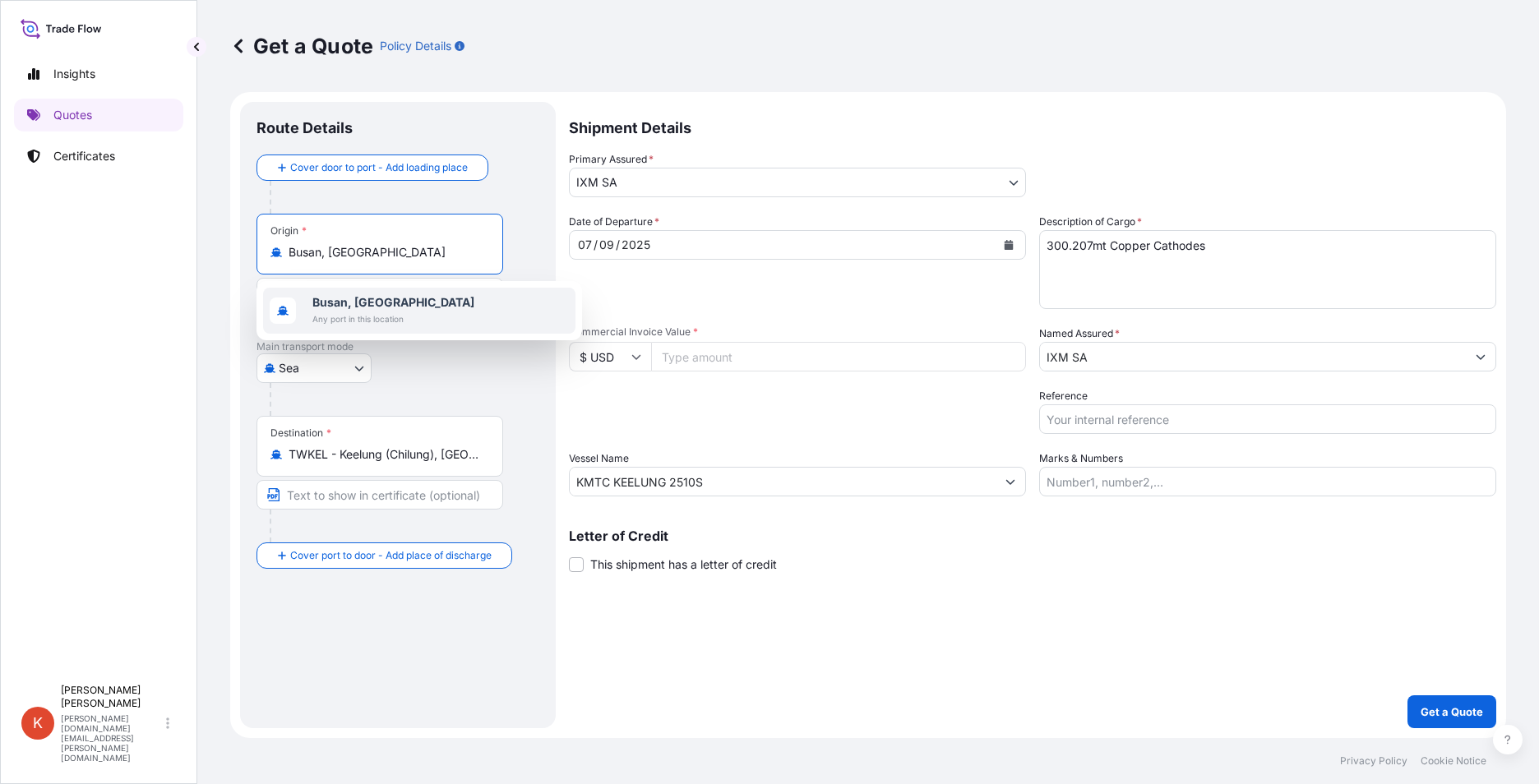
drag, startPoint x: 412, startPoint y: 250, endPoint x: 194, endPoint y: 250, distance: 218.0
click at [194, 250] on div "Insights Quotes Certificates K [PERSON_NAME] [PERSON_NAME][DOMAIN_NAME][EMAIL_A…" at bounding box center [770, 392] width 1539 height 784
paste input "ULSAN"
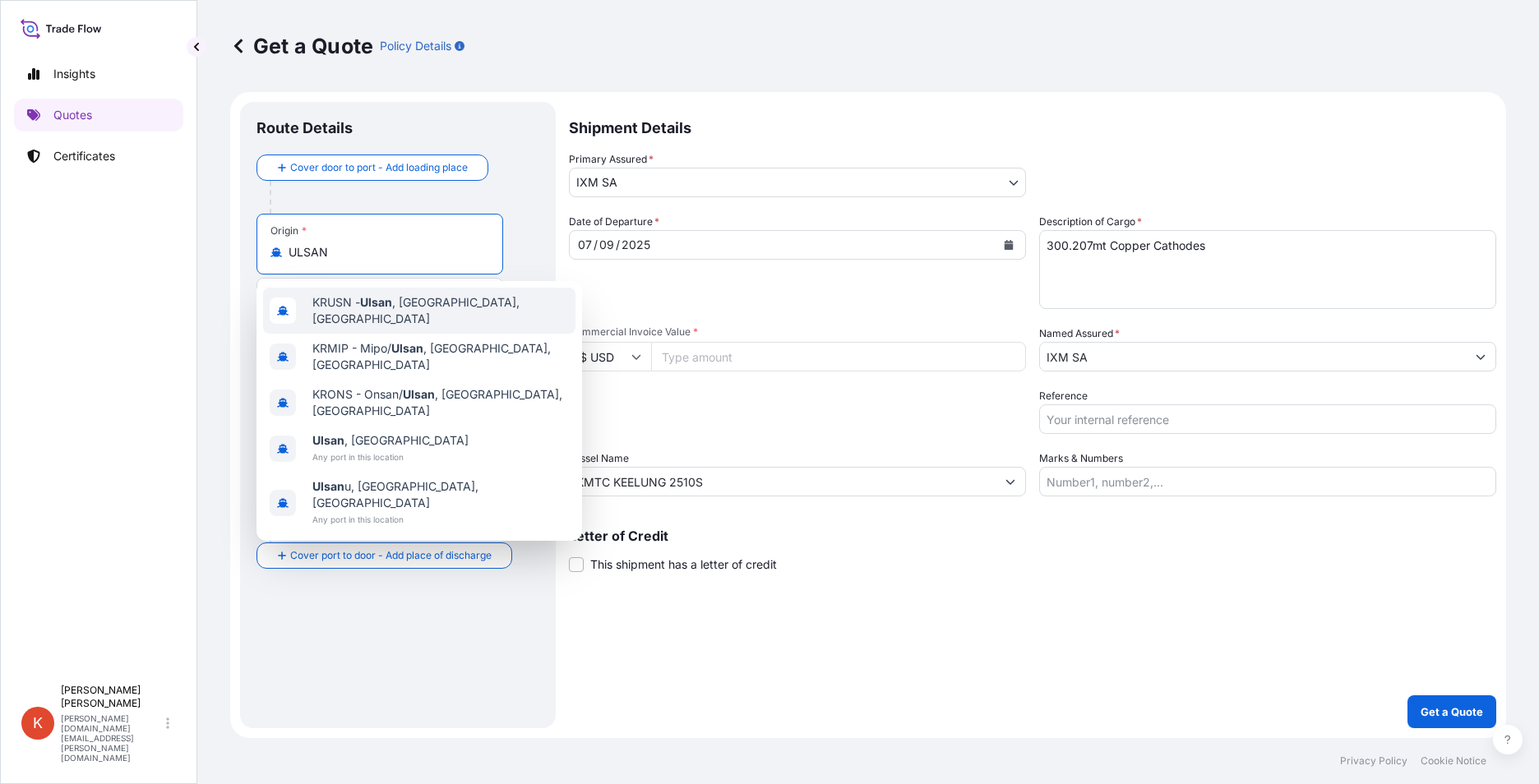
click at [496, 316] on div "KRUSN - Ulsan , [GEOGRAPHIC_DATA], [GEOGRAPHIC_DATA]" at bounding box center [419, 310] width 312 height 46
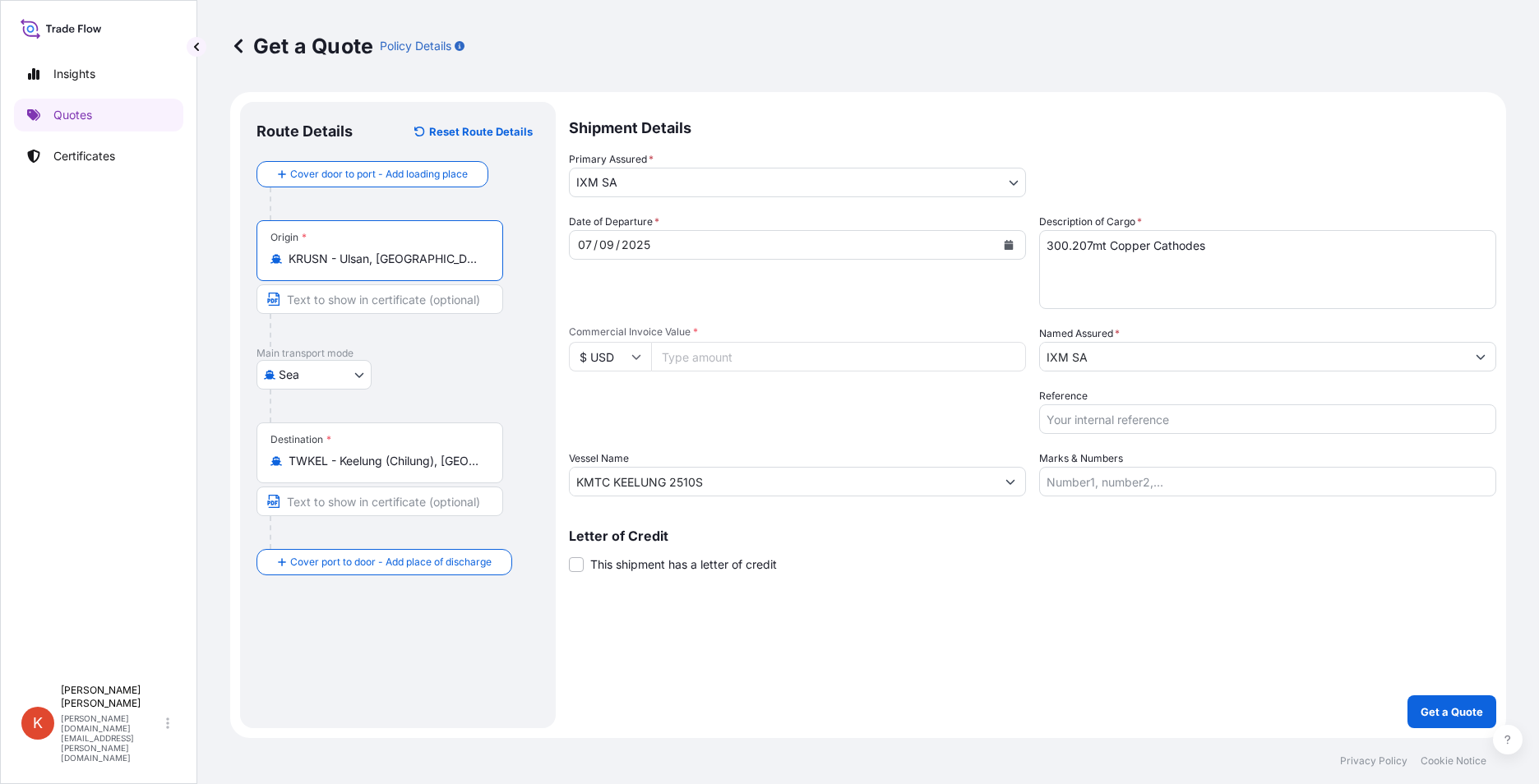
type input "KRUSN - Ulsan, [GEOGRAPHIC_DATA], [GEOGRAPHIC_DATA]"
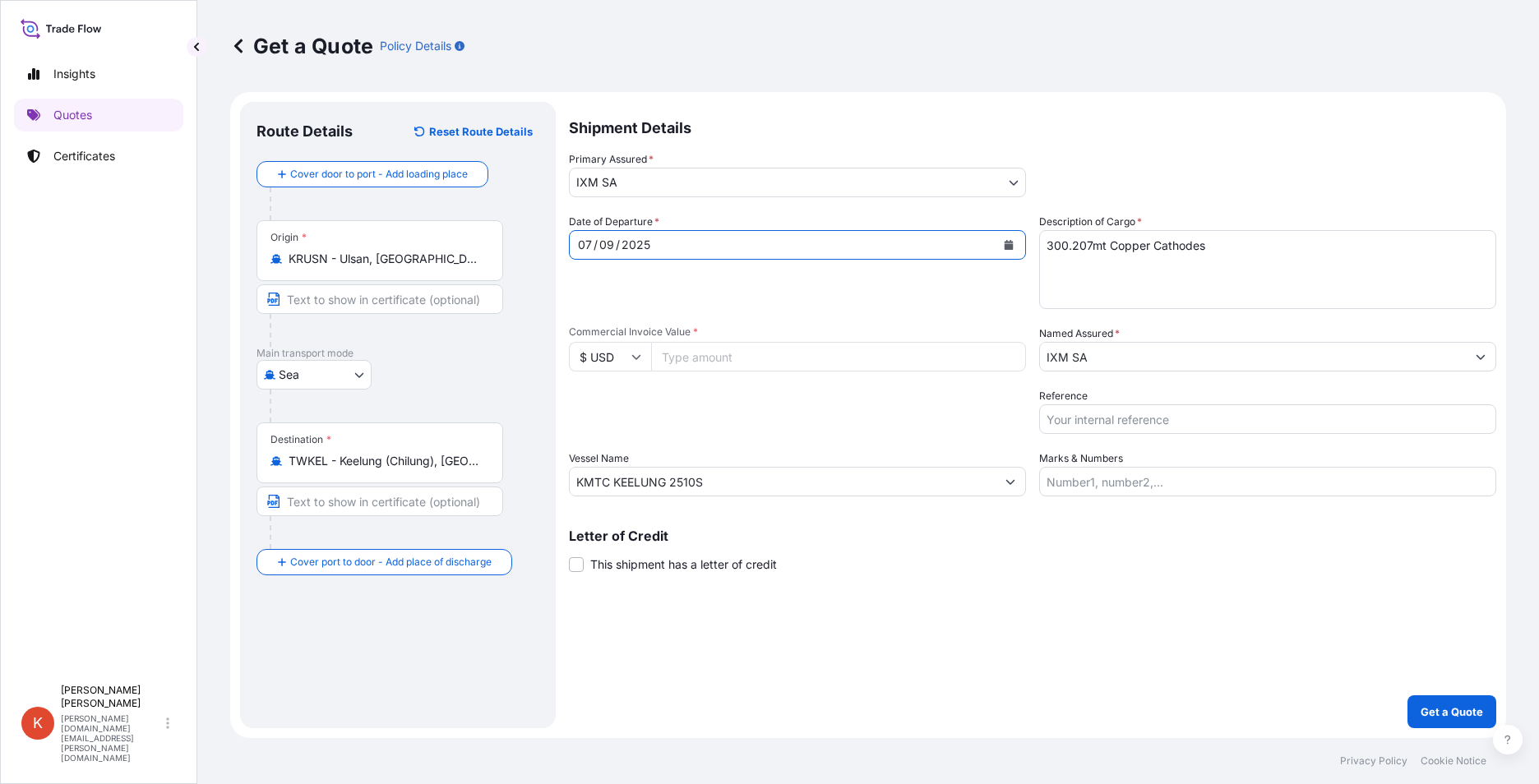
click at [1011, 246] on icon "Calendar" at bounding box center [1009, 244] width 9 height 9
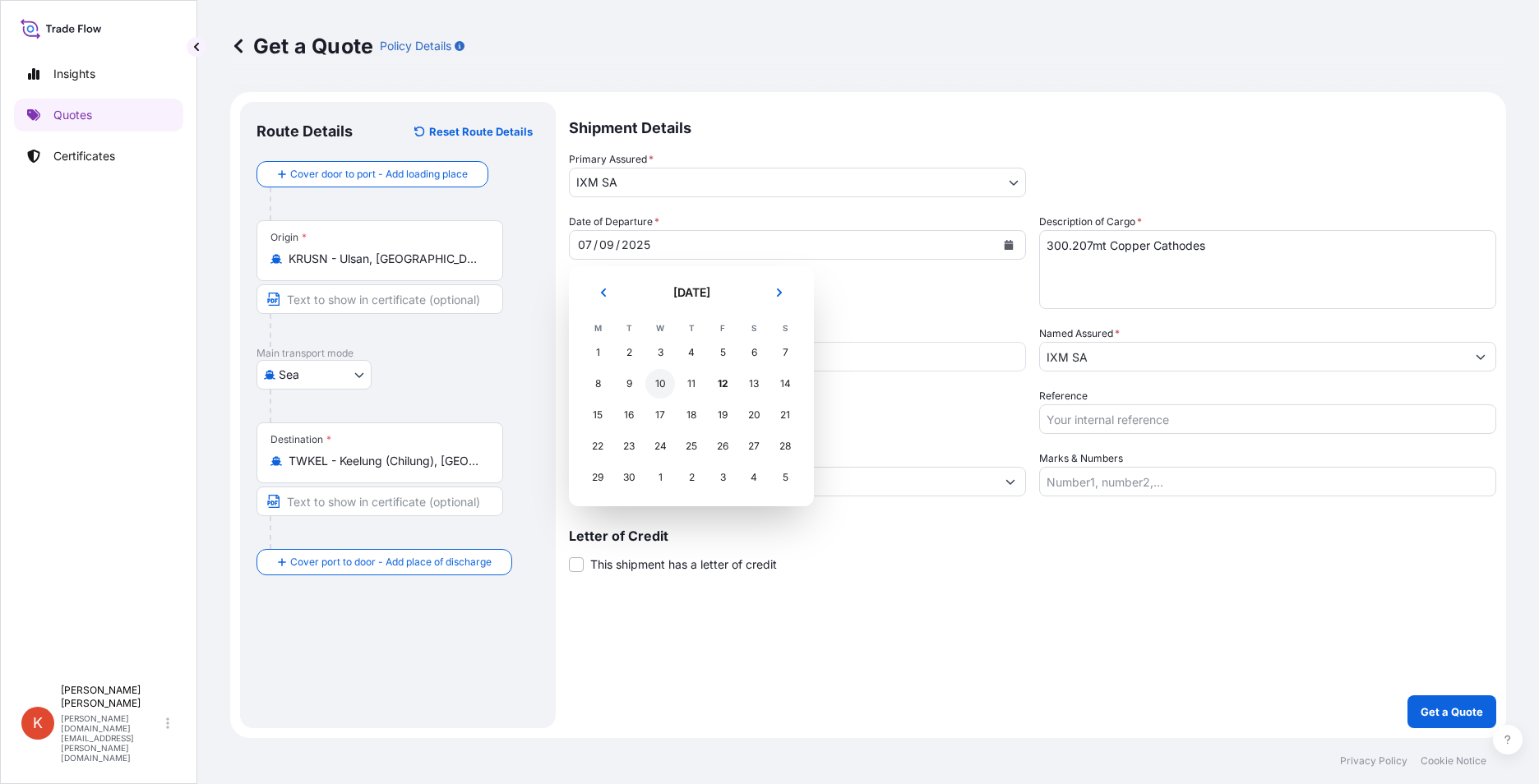
click at [659, 383] on div "10" at bounding box center [660, 384] width 29 height 29
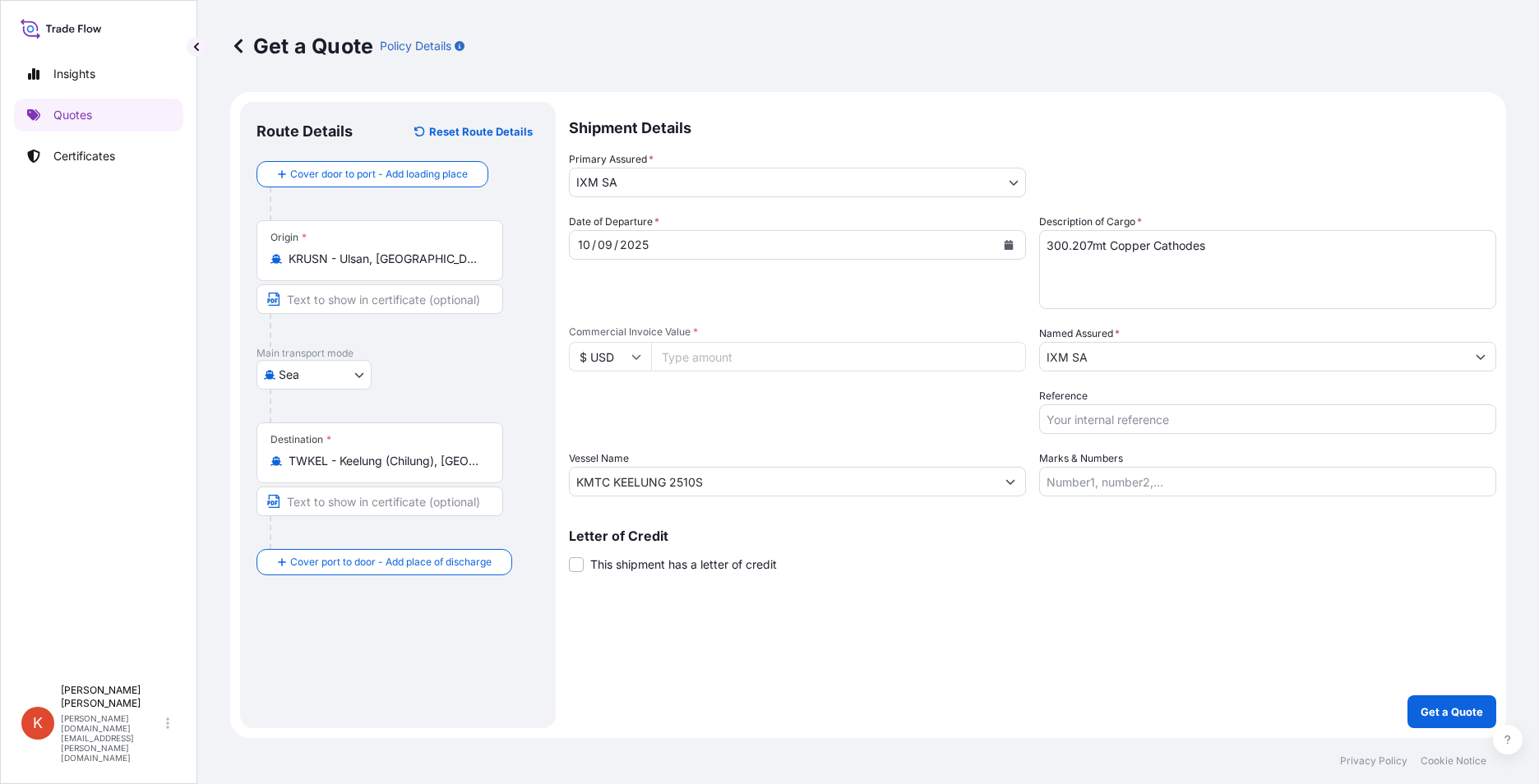
click at [732, 364] on input "Commercial Invoice Value *" at bounding box center [838, 356] width 375 height 29
paste input "2183450.15"
type input "2183450.15"
click at [824, 550] on div "Letter of Credit This shipment has a letter of credit Letter of credit * Letter…" at bounding box center [1032, 551] width 927 height 44
drag, startPoint x: 763, startPoint y: 479, endPoint x: 507, endPoint y: 479, distance: 256.0
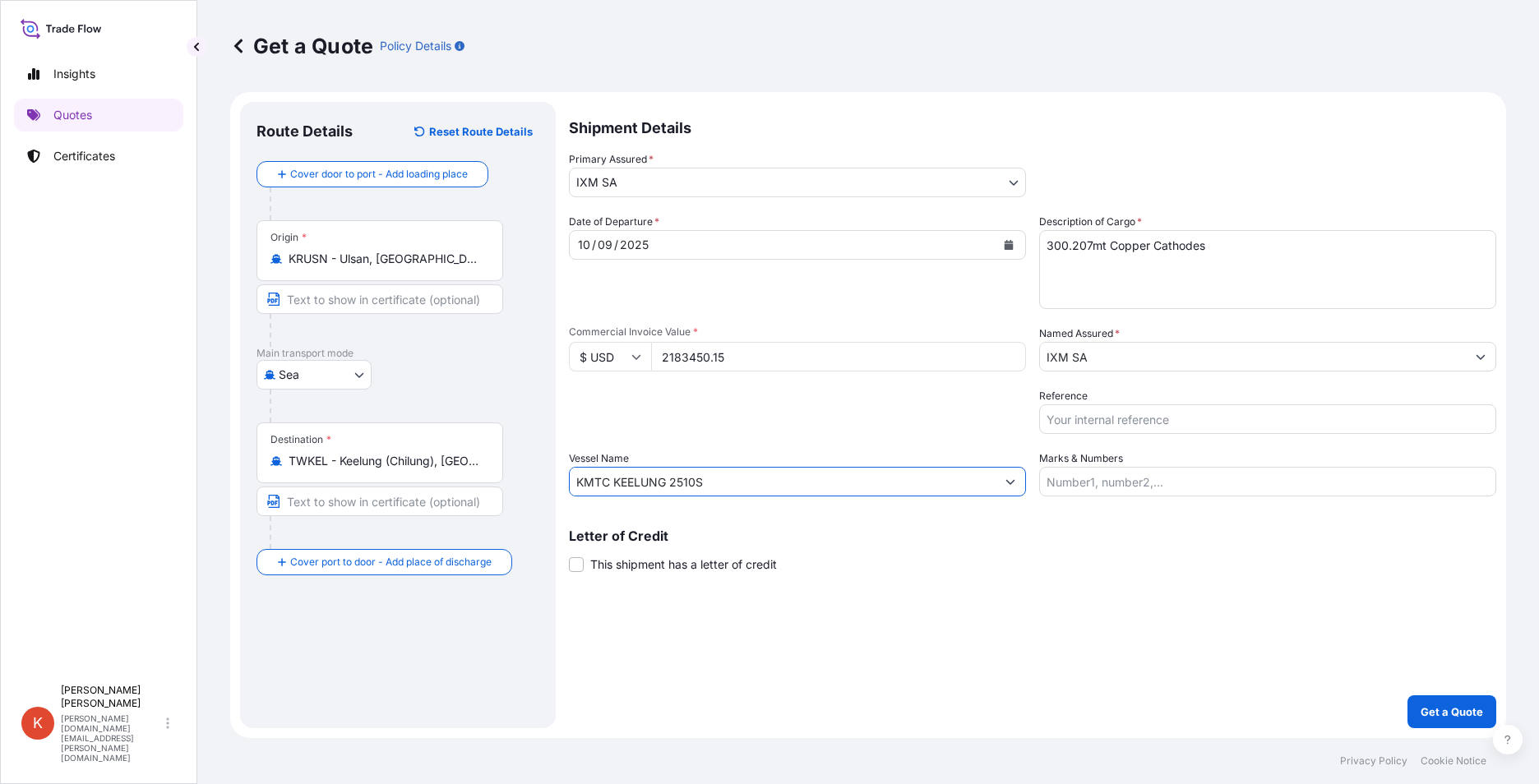
click at [507, 479] on form "Route Details Reset Route Details Cover door to port - Add loading place Place …" at bounding box center [868, 415] width 1276 height 646
paste input "WANHAI 289 S068"
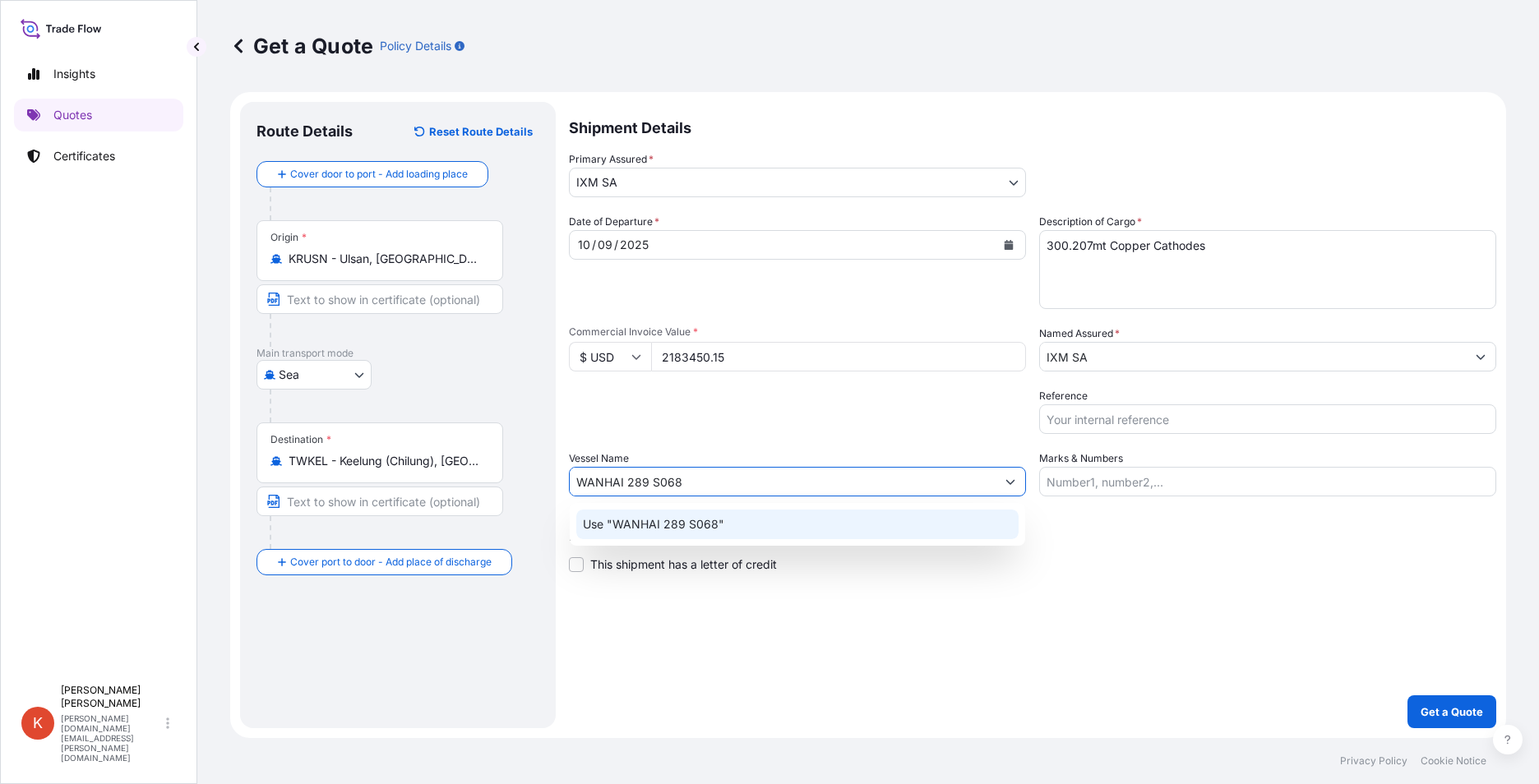
click at [730, 523] on div "Use "WANHAI 289 S068"" at bounding box center [798, 524] width 442 height 29
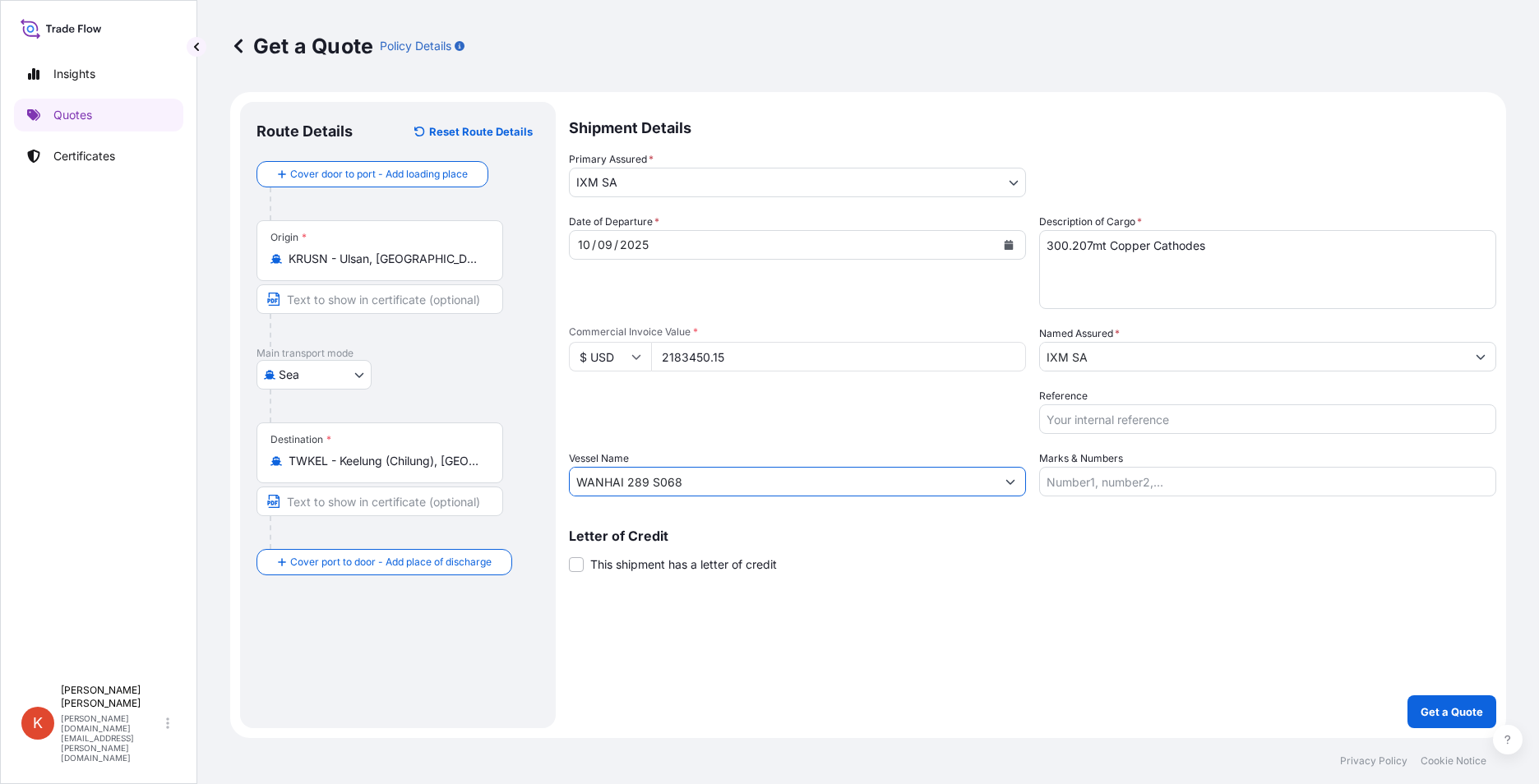
type input "WANHAI 289 S068"
drag, startPoint x: 1091, startPoint y: 244, endPoint x: 958, endPoint y: 246, distance: 133.0
click at [958, 246] on div "Date of Departure * [DATE] Cargo Category * Metals of every type and descriptio…" at bounding box center [1032, 355] width 927 height 283
type textarea "199.935mt Copper Cathodes"
click at [1158, 414] on input "Reference" at bounding box center [1267, 419] width 457 height 29
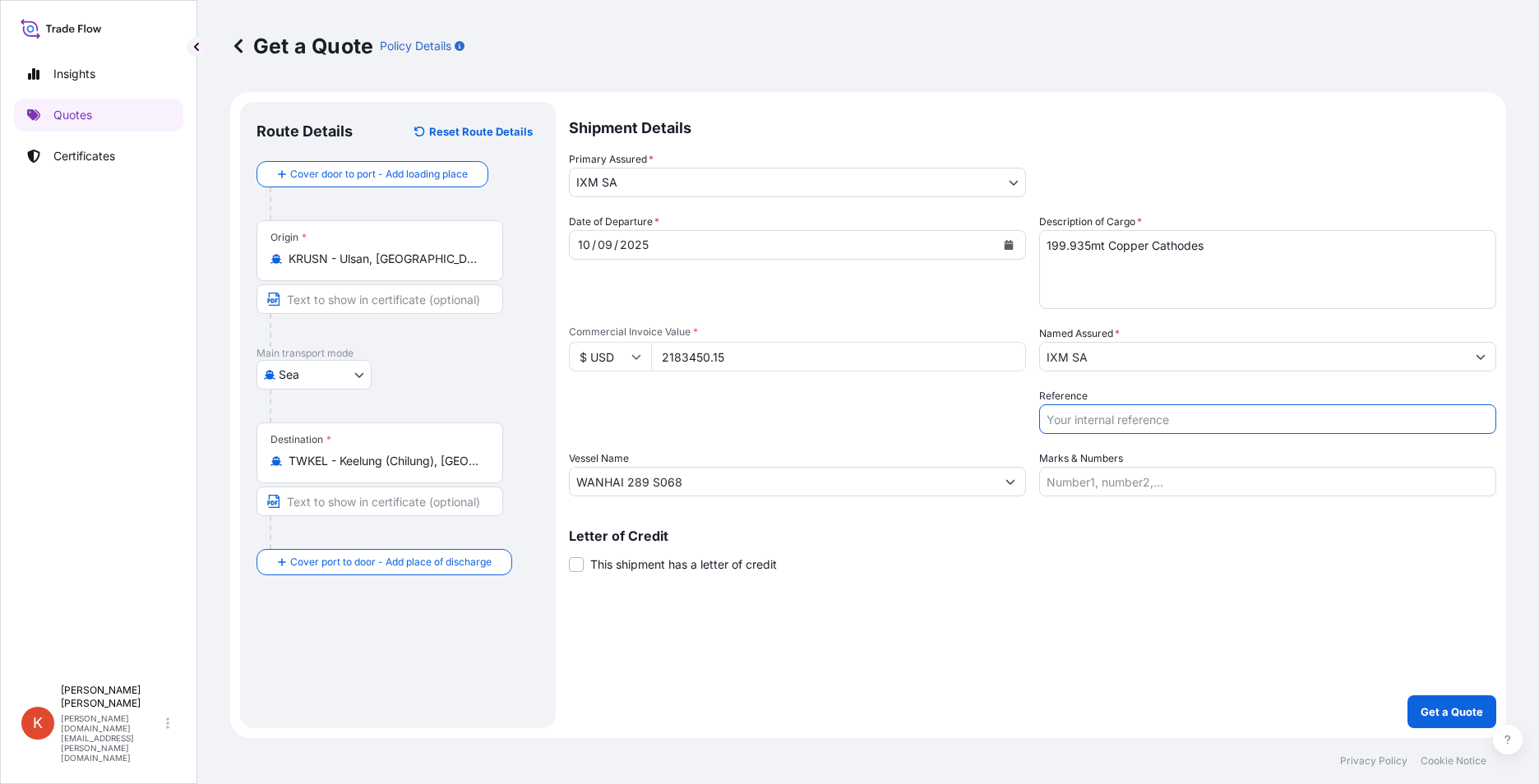
paste input "006FX03758"
type input "006FX03758"
click at [1438, 714] on p "Get a Quote" at bounding box center [1452, 712] width 63 height 16
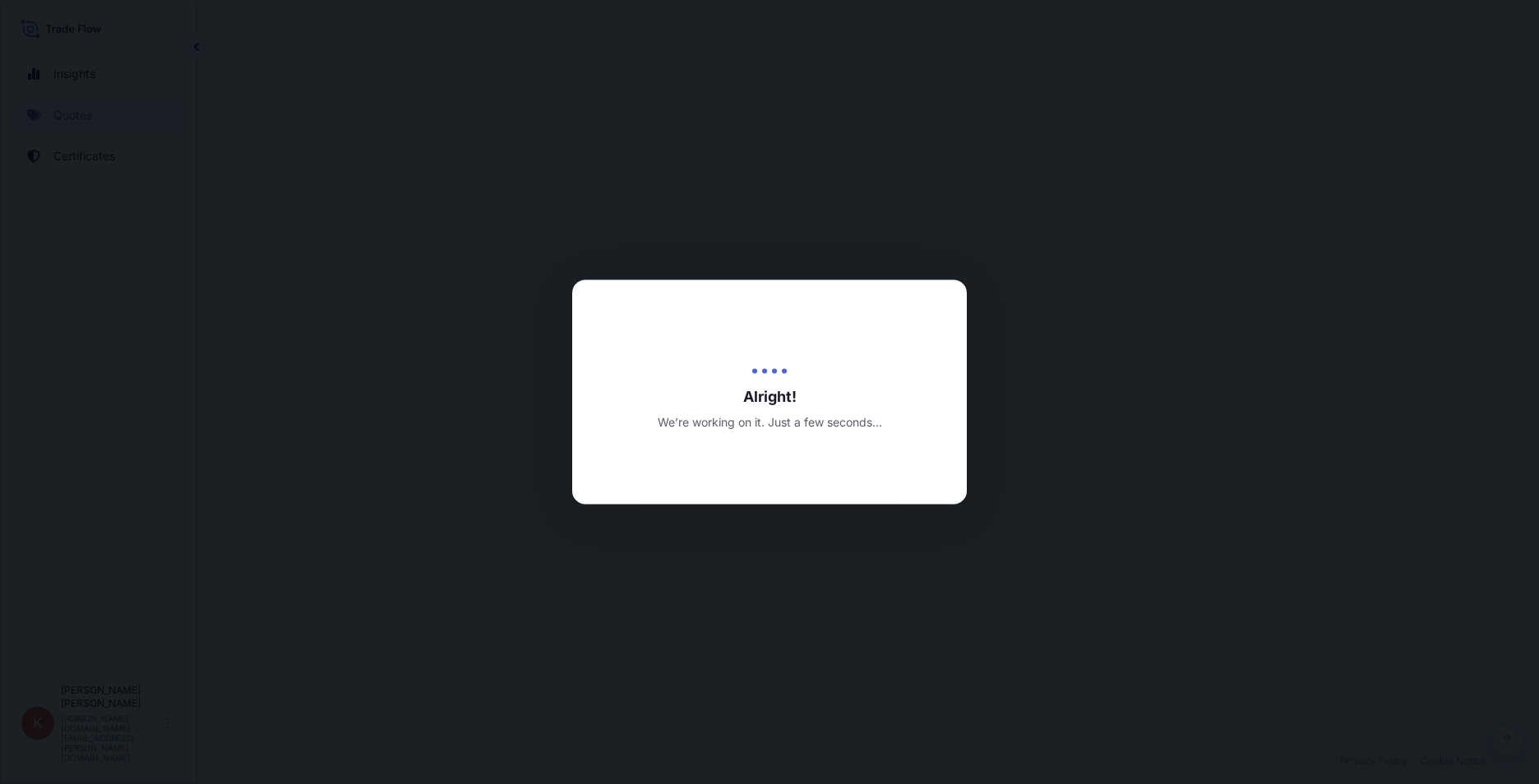
select select "Sea"
select select "31846"
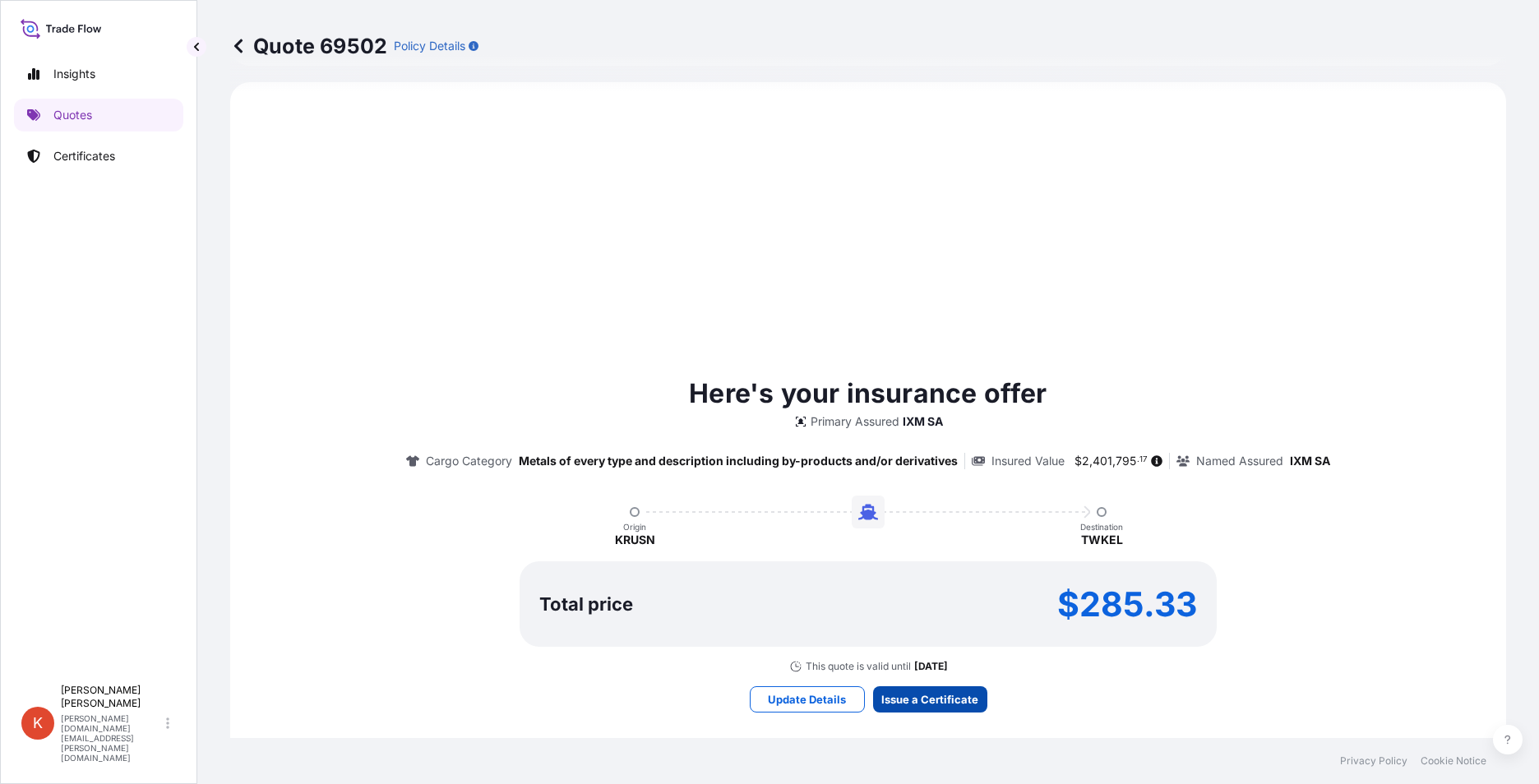
scroll to position [1690, 0]
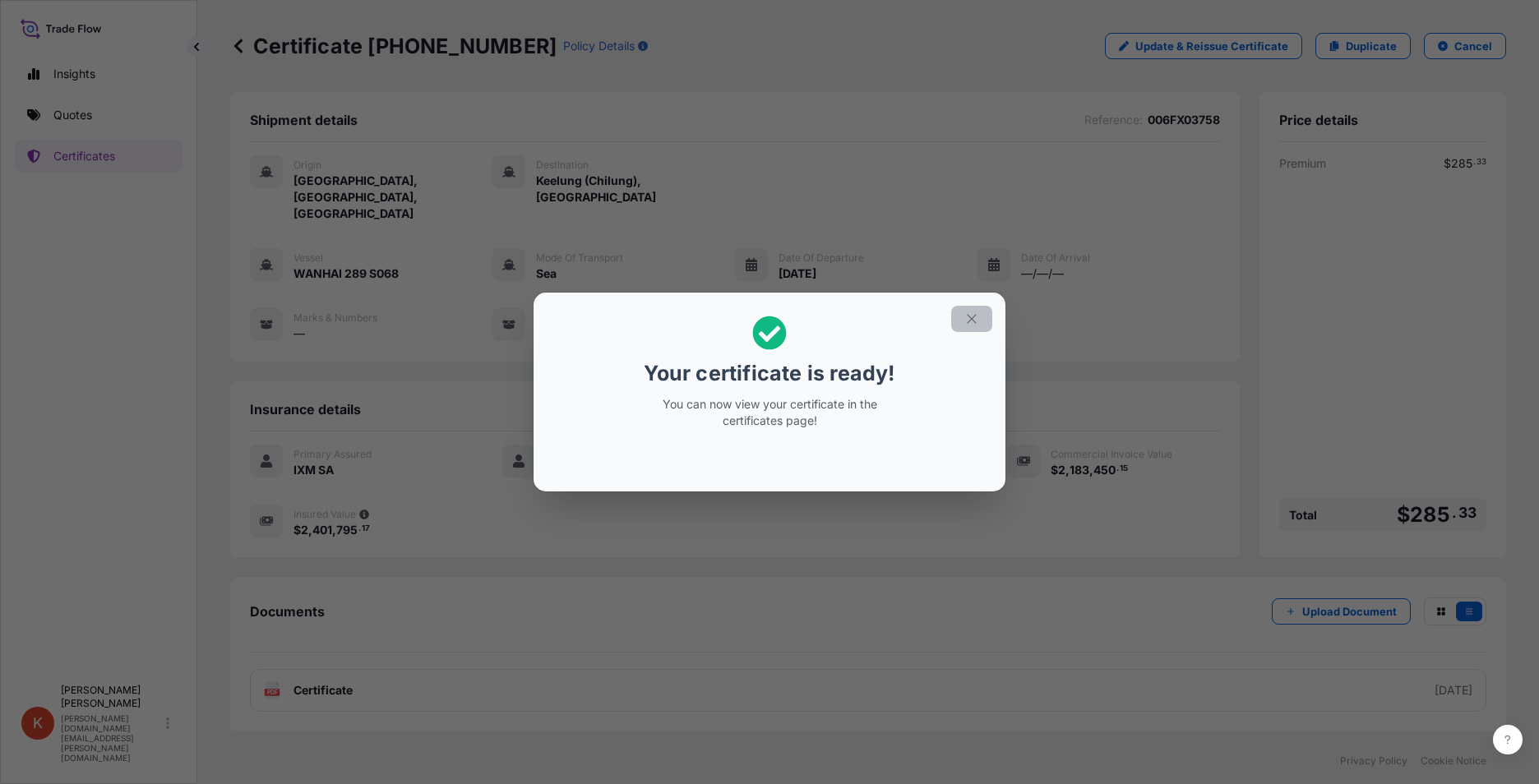
click at [974, 319] on icon "button" at bounding box center [971, 318] width 15 height 15
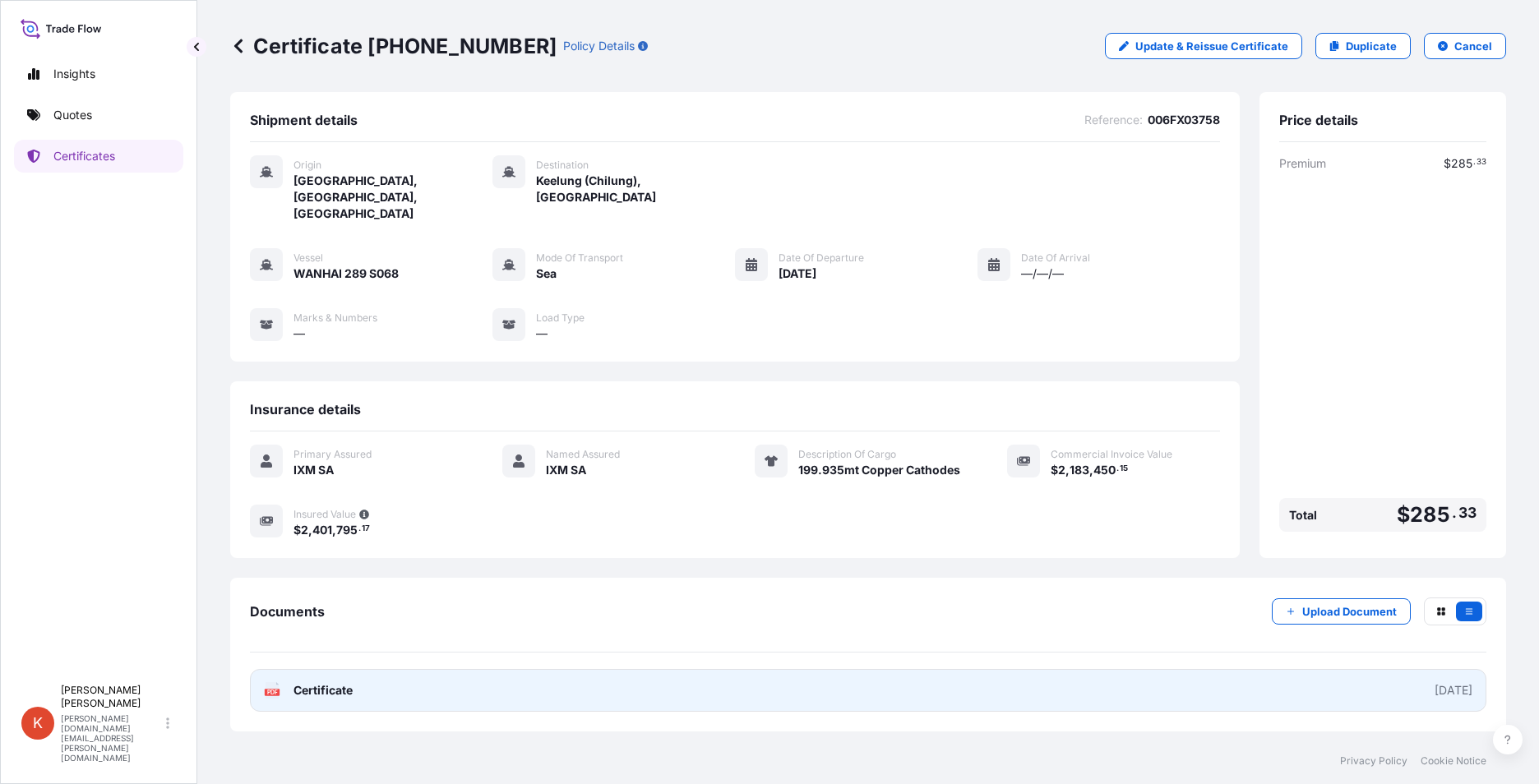
click at [446, 670] on link "PDF Certificate [DATE]" at bounding box center [868, 691] width 1237 height 43
